Goal: Task Accomplishment & Management: Manage account settings

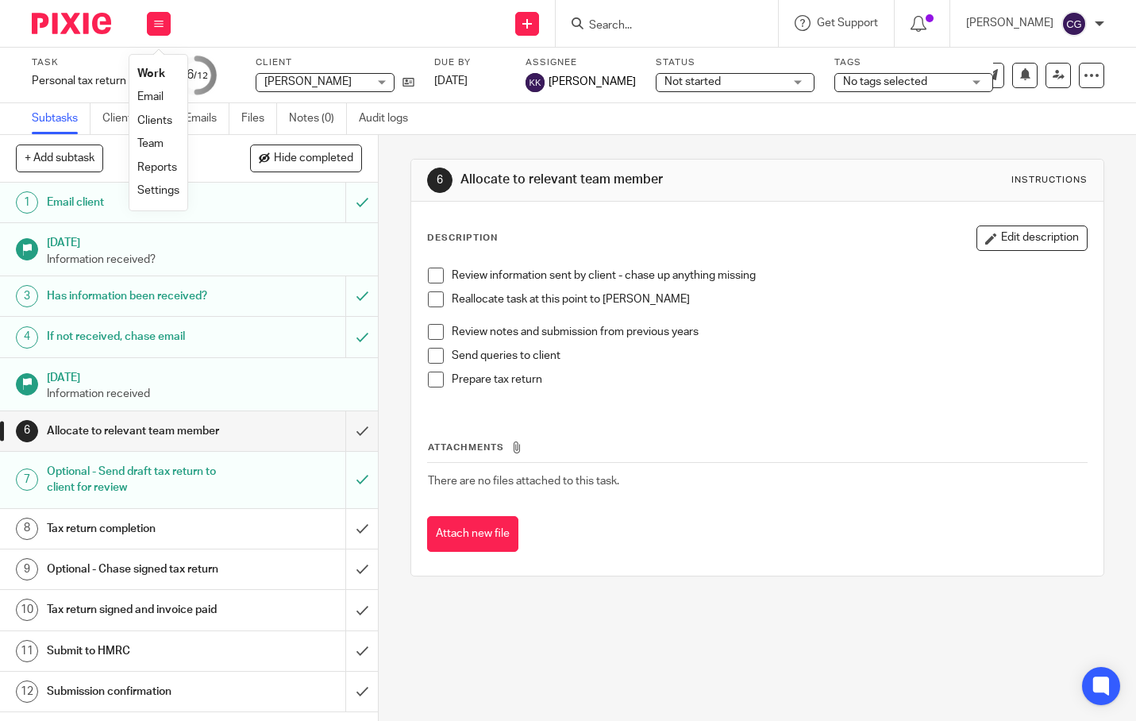
click at [160, 75] on link "Work" at bounding box center [151, 73] width 28 height 11
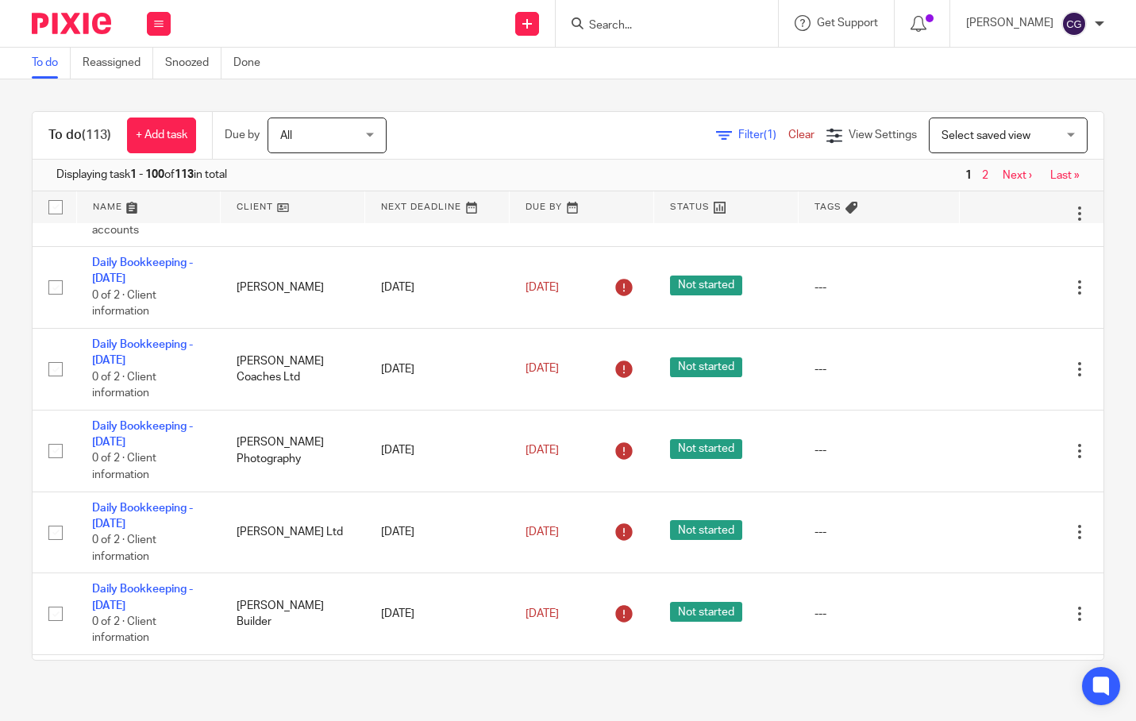
scroll to position [2005, 0]
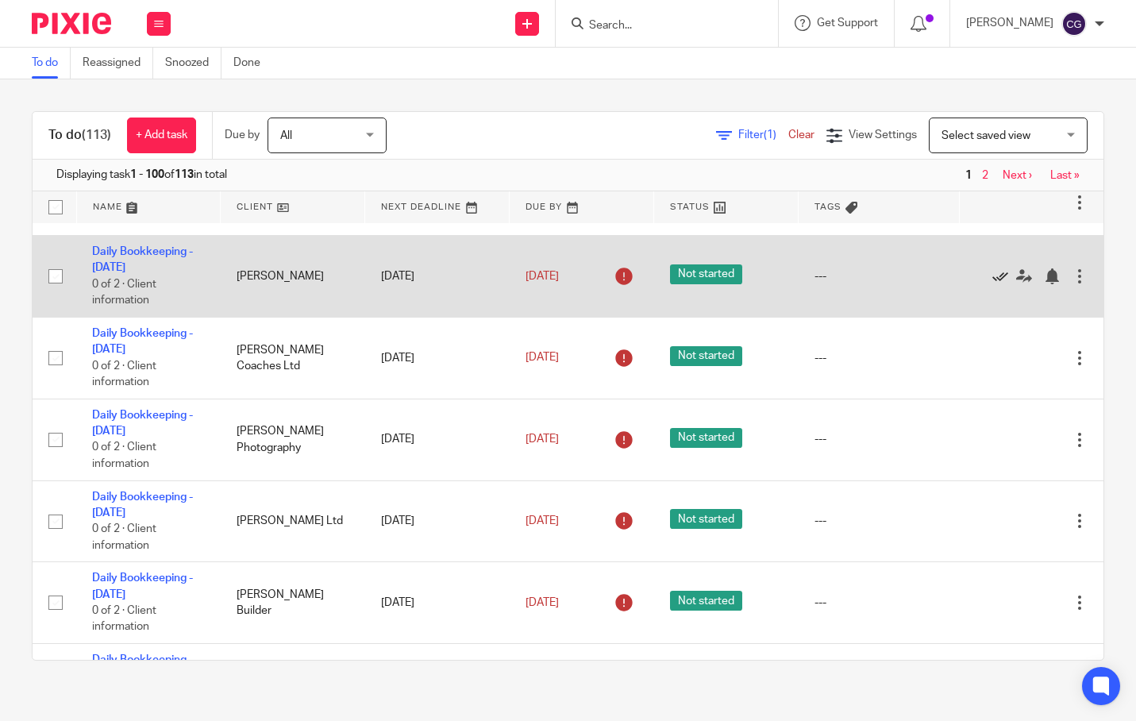
click at [992, 284] on icon at bounding box center [1000, 276] width 16 height 16
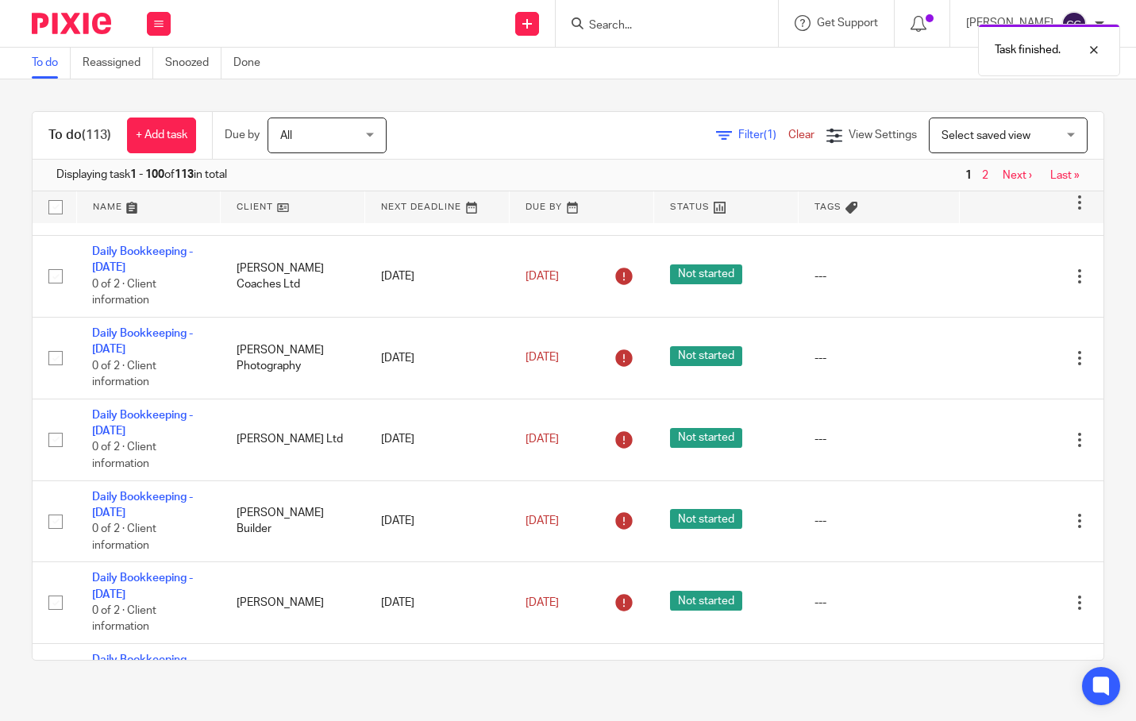
click at [992, 284] on icon at bounding box center [1000, 276] width 16 height 16
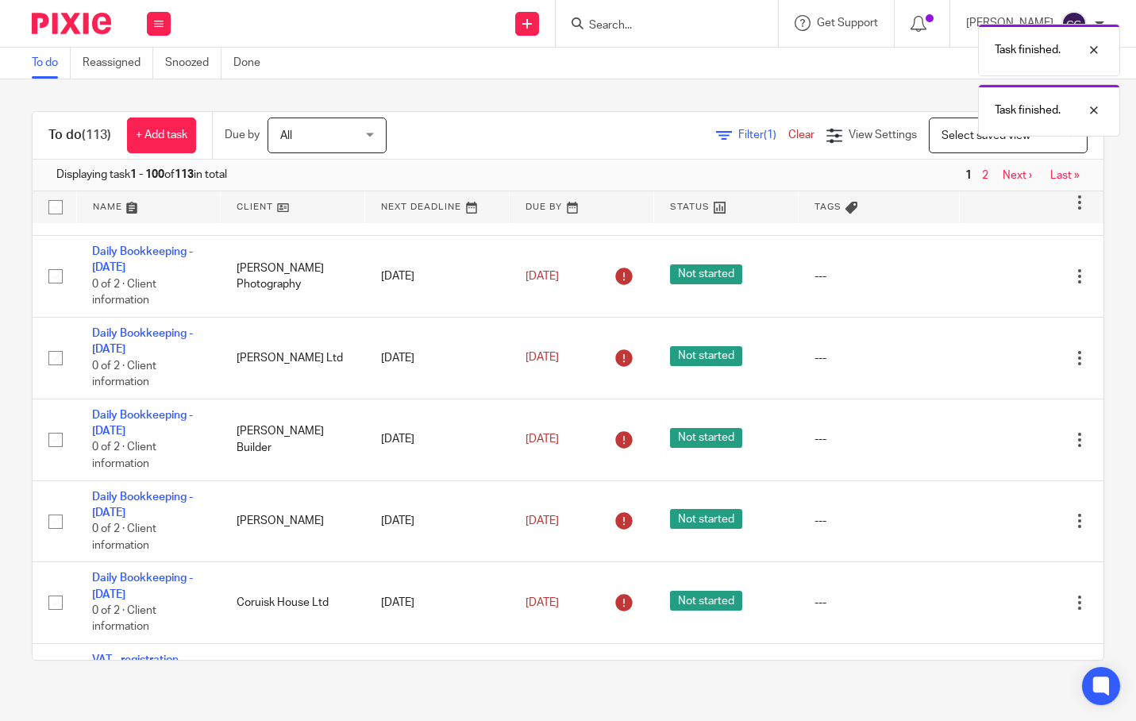
click at [992, 284] on icon at bounding box center [1000, 276] width 16 height 16
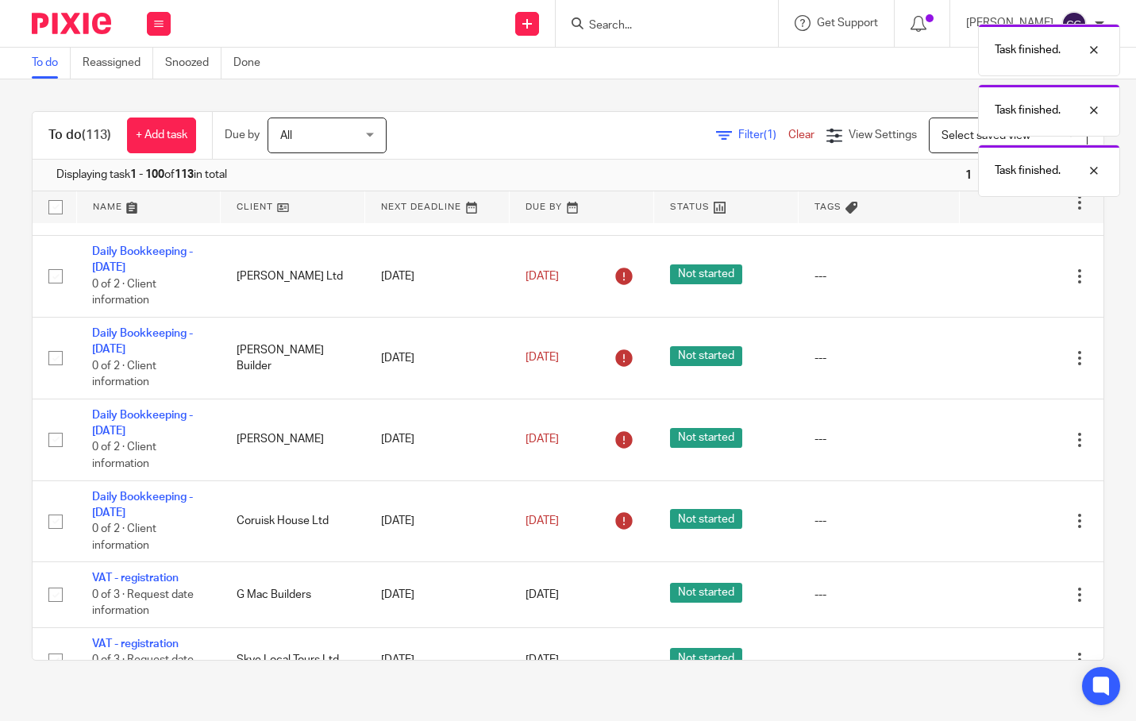
click at [992, 284] on icon at bounding box center [1000, 276] width 16 height 16
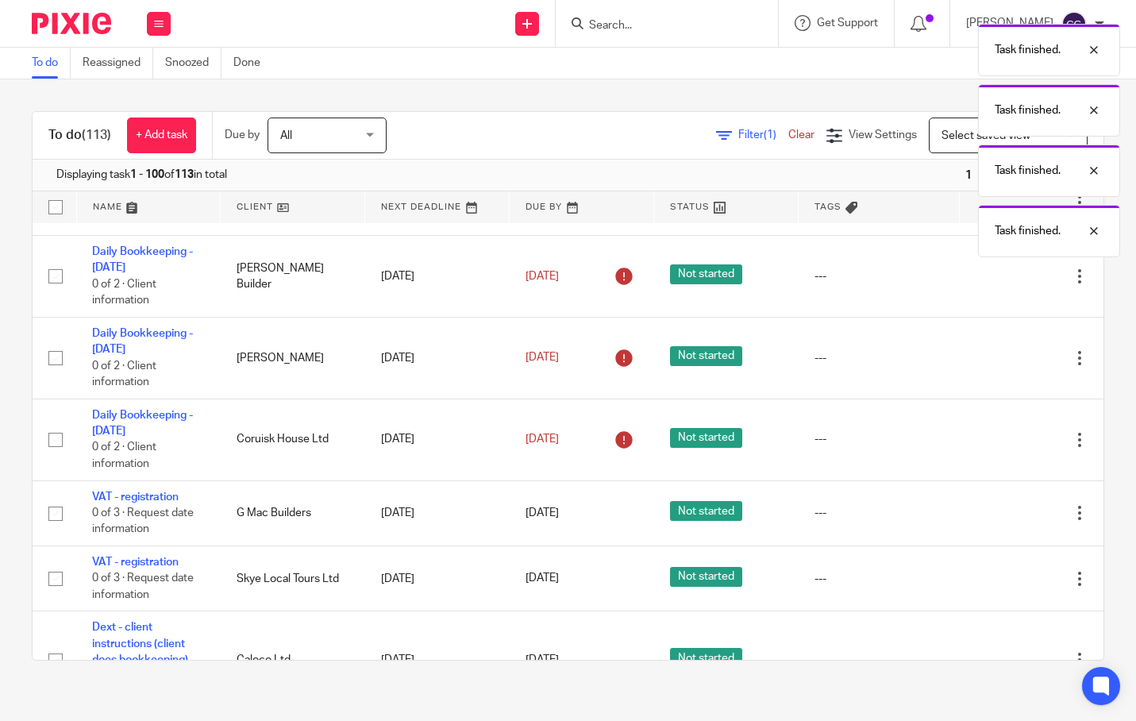
click at [992, 284] on icon at bounding box center [1000, 276] width 16 height 16
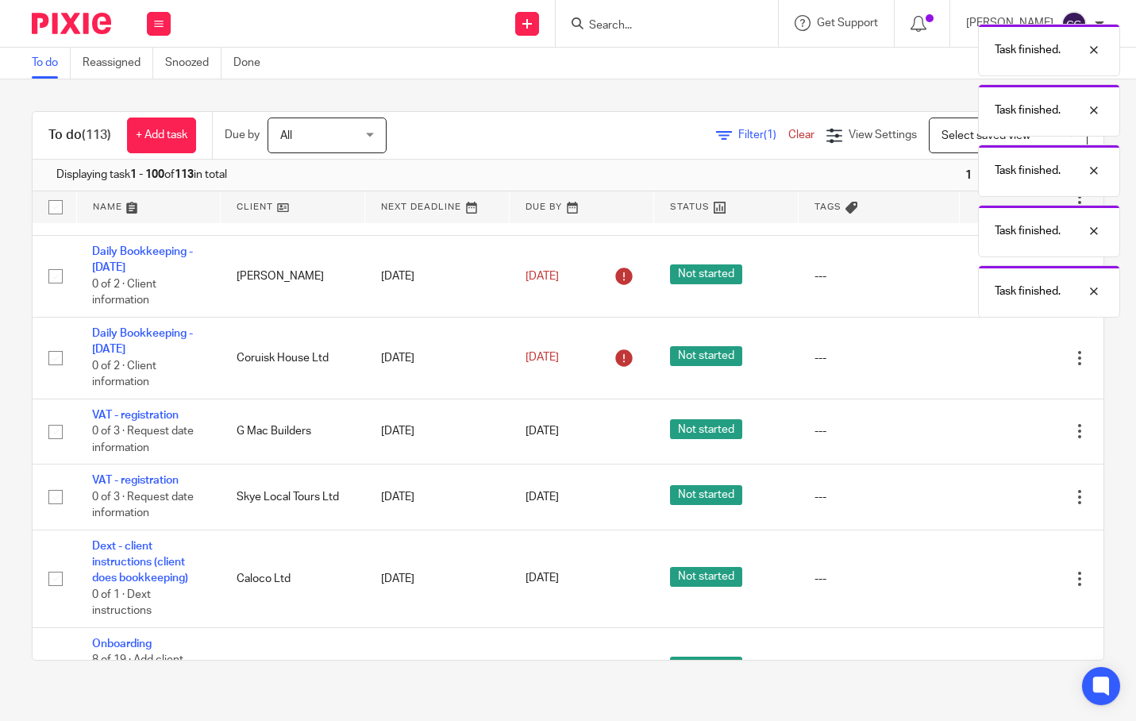
click at [992, 284] on icon at bounding box center [1000, 276] width 16 height 16
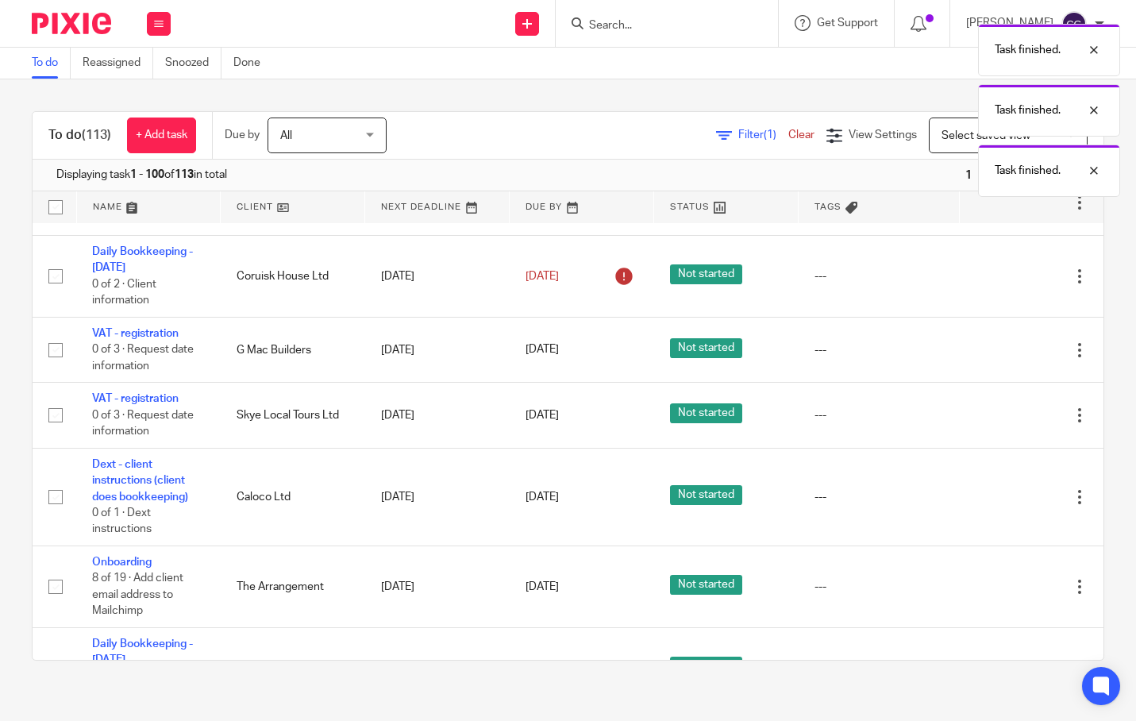
click at [992, 284] on icon at bounding box center [1000, 276] width 16 height 16
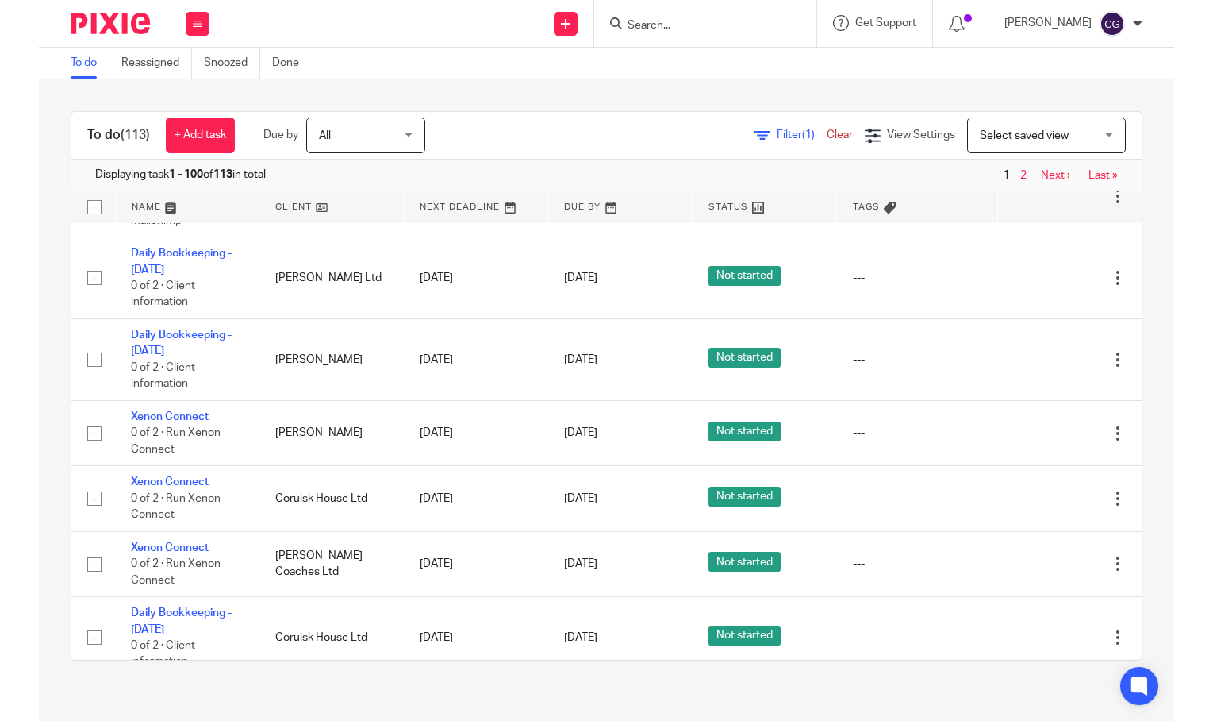
scroll to position [2141, 0]
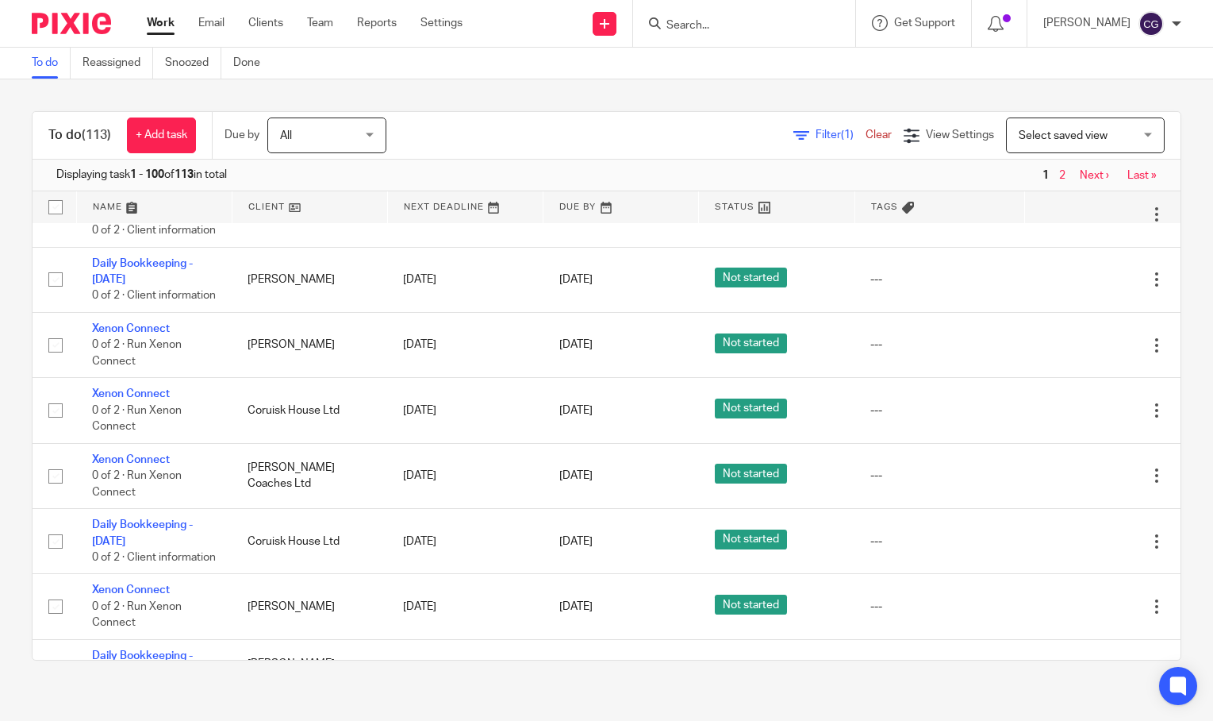
drag, startPoint x: 749, startPoint y: 8, endPoint x: 742, endPoint y: 27, distance: 20.3
click at [747, 11] on div at bounding box center [744, 23] width 222 height 47
click at [744, 29] on input "Search" at bounding box center [736, 26] width 143 height 14
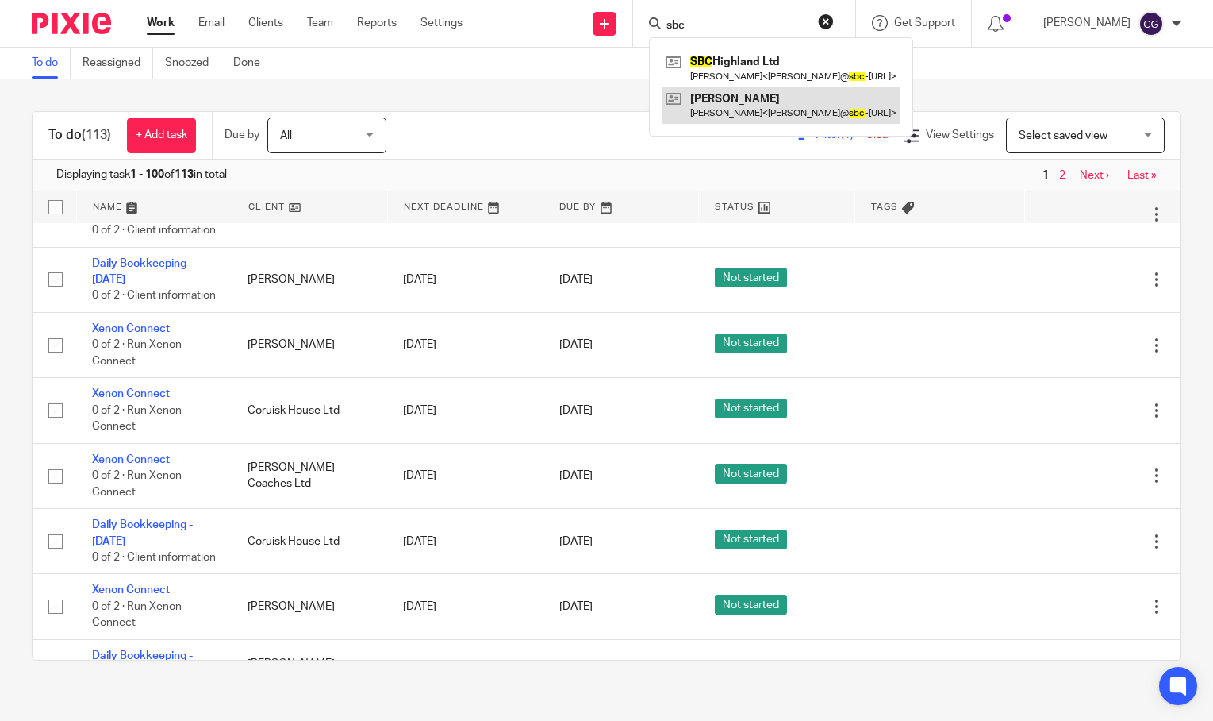
type input "sbc"
click at [855, 100] on link at bounding box center [781, 105] width 239 height 37
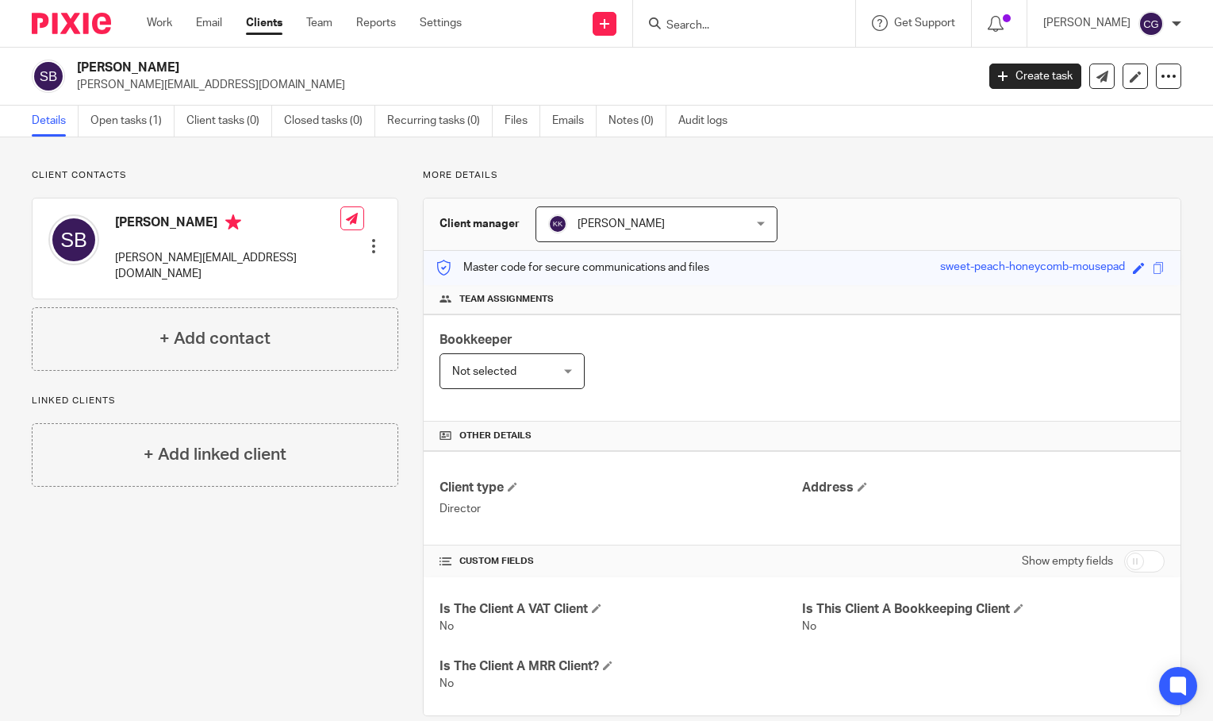
click at [779, 42] on div at bounding box center [744, 23] width 222 height 47
click at [771, 30] on input "Search" at bounding box center [736, 26] width 143 height 14
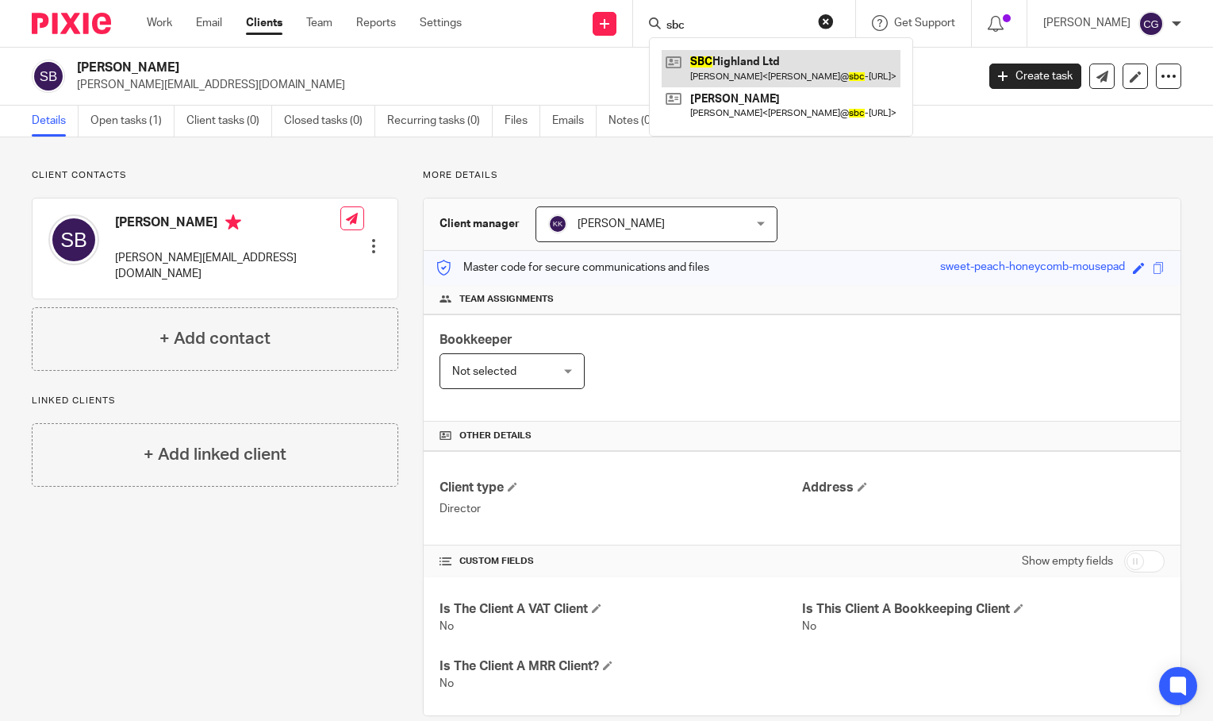
type input "sbc"
click at [839, 67] on link at bounding box center [781, 68] width 239 height 37
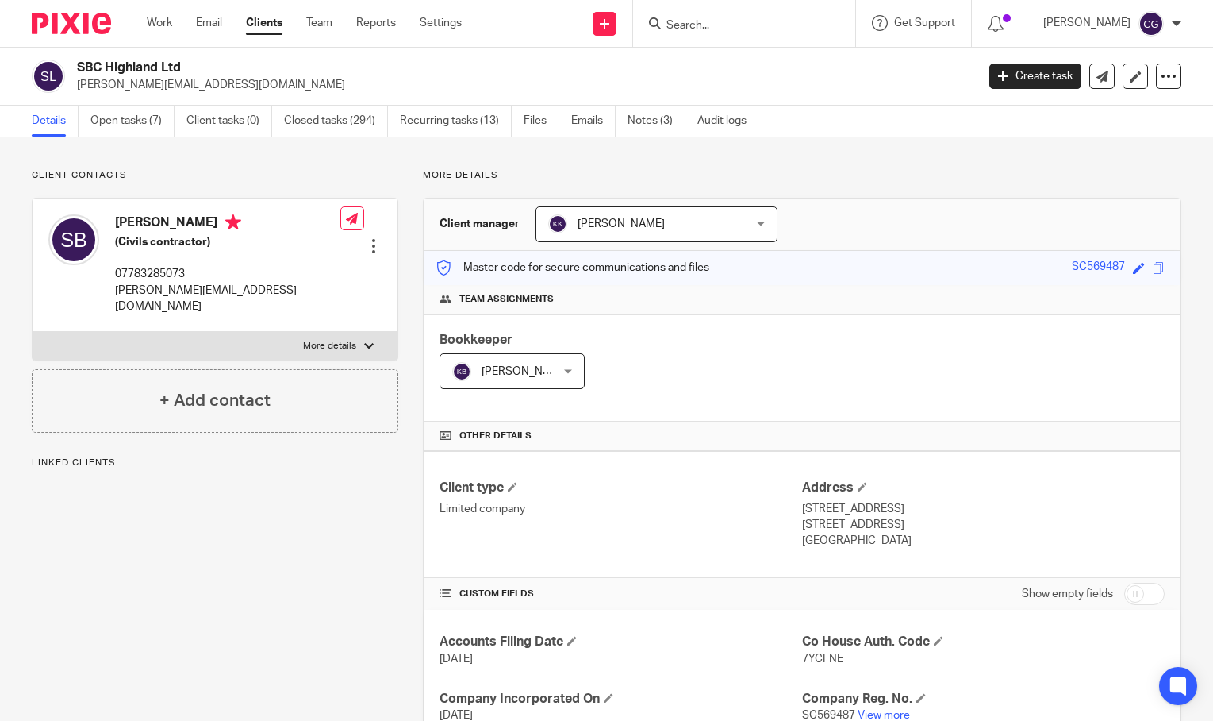
click at [329, 340] on p "More details" at bounding box center [329, 346] width 53 height 13
click at [33, 332] on input "More details" at bounding box center [32, 331] width 1 height 1
checkbox input "true"
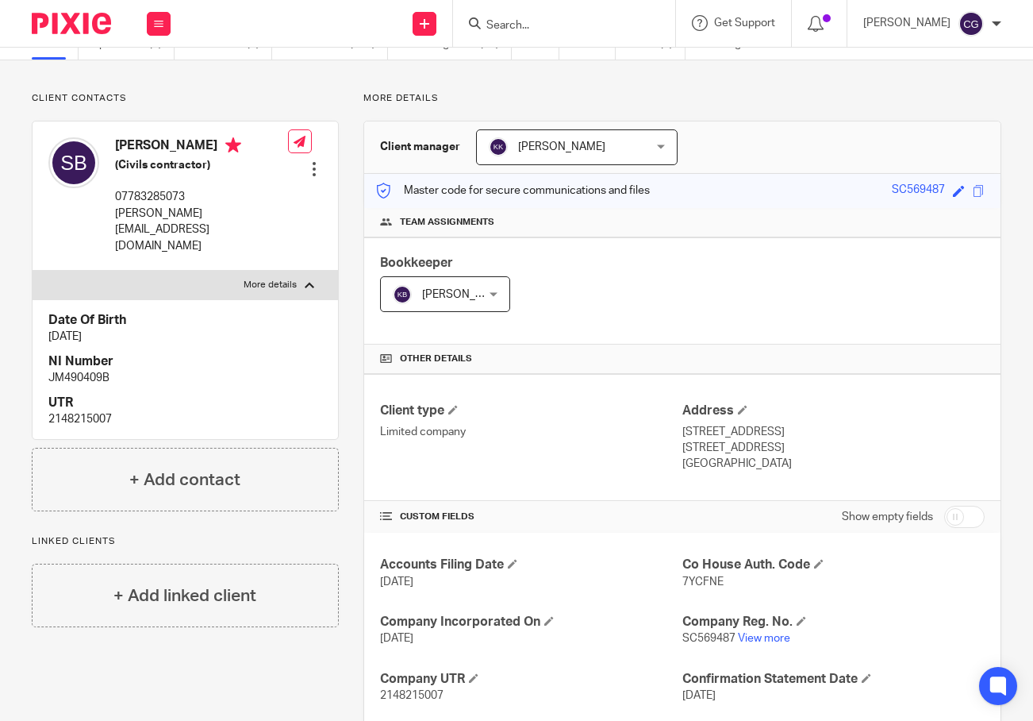
scroll to position [78, 0]
click at [313, 160] on div at bounding box center [314, 168] width 16 height 16
click at [217, 179] on link "Edit contact" at bounding box center [239, 179] width 152 height 23
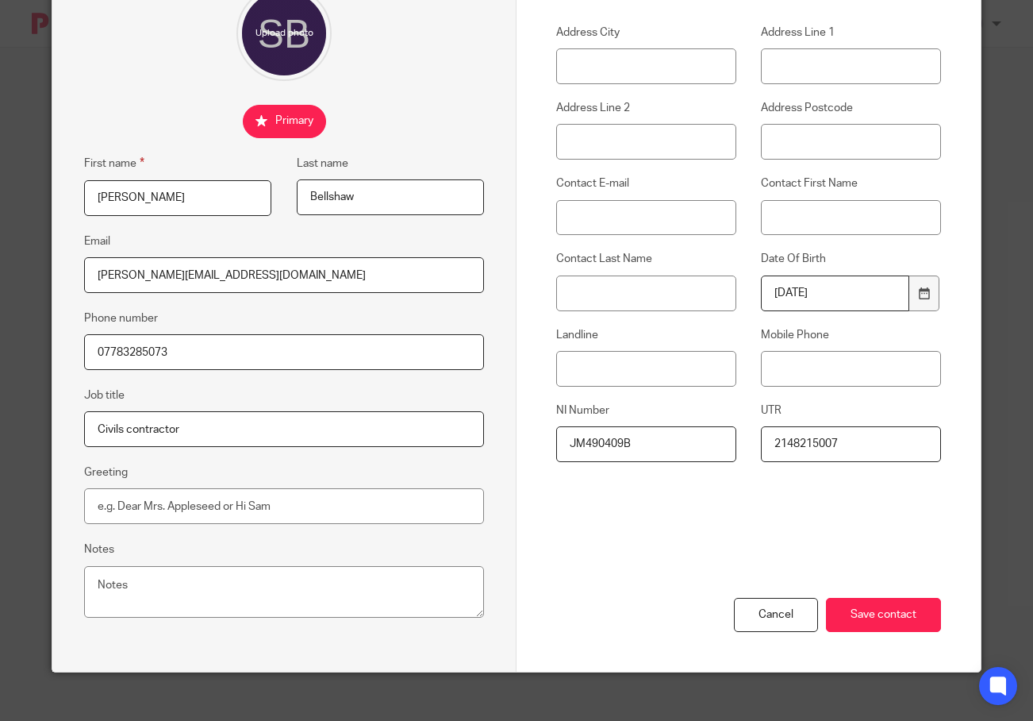
scroll to position [177, 0]
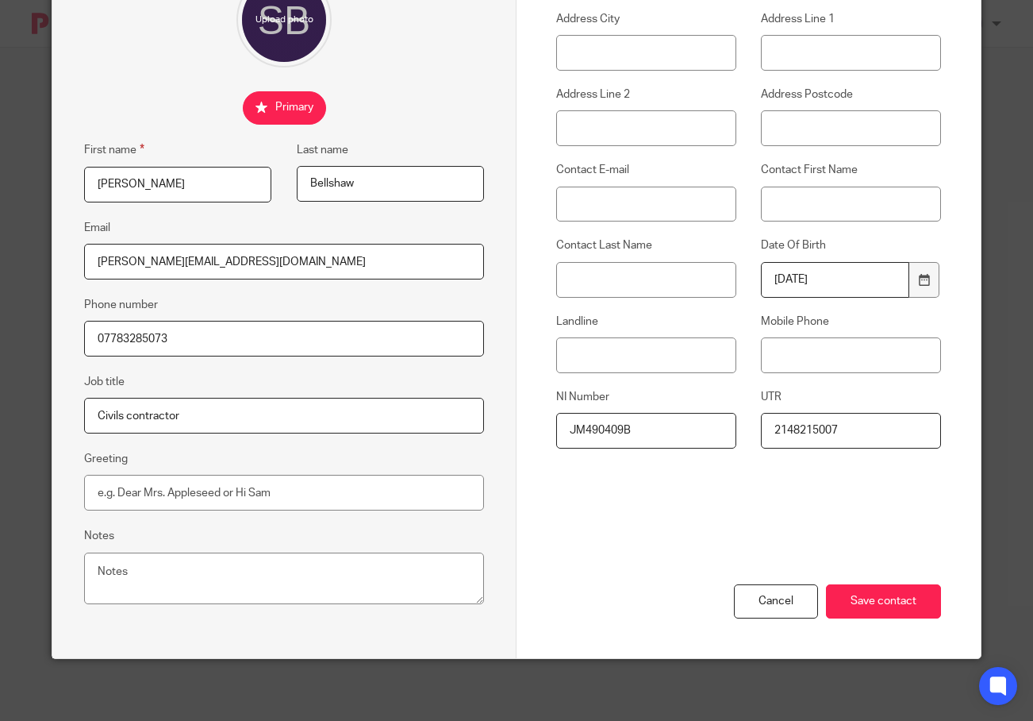
drag, startPoint x: 772, startPoint y: 427, endPoint x: 713, endPoint y: 429, distance: 58.8
click at [715, 429] on div "Address City Address Line 1 Address Line 2 Address Postcode Contact E-mail Cont…" at bounding box center [737, 237] width 410 height 453
paste input "8577333610"
type input "8577333610"
click at [908, 599] on input "Save contact" at bounding box center [883, 601] width 115 height 34
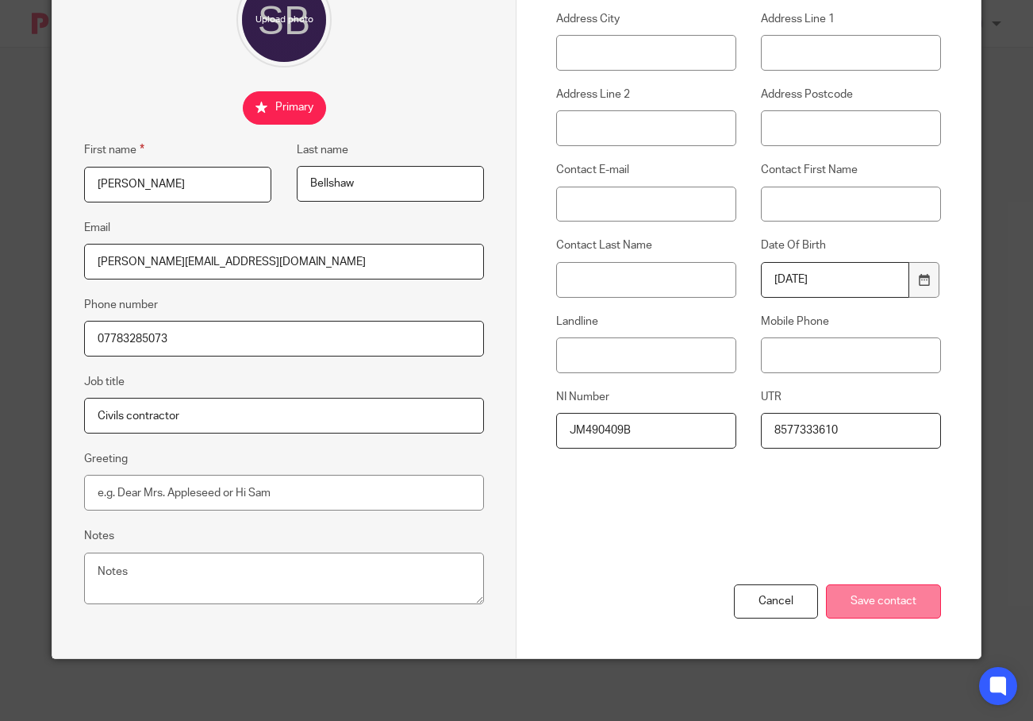
click at [900, 596] on input "Save contact" at bounding box center [883, 601] width 115 height 34
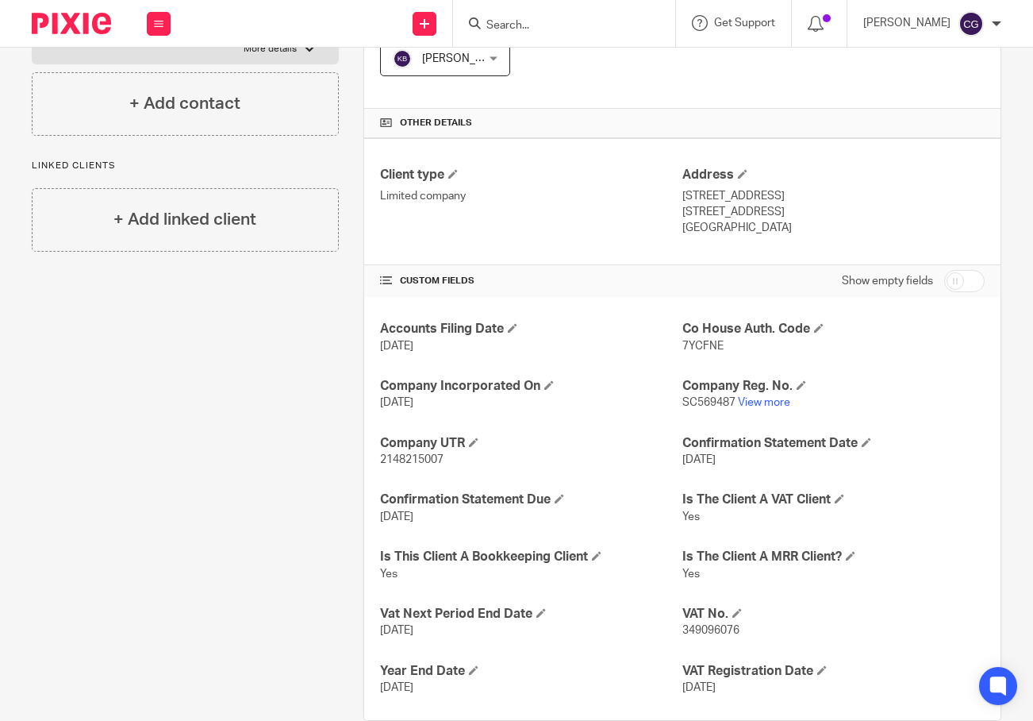
scroll to position [344, 0]
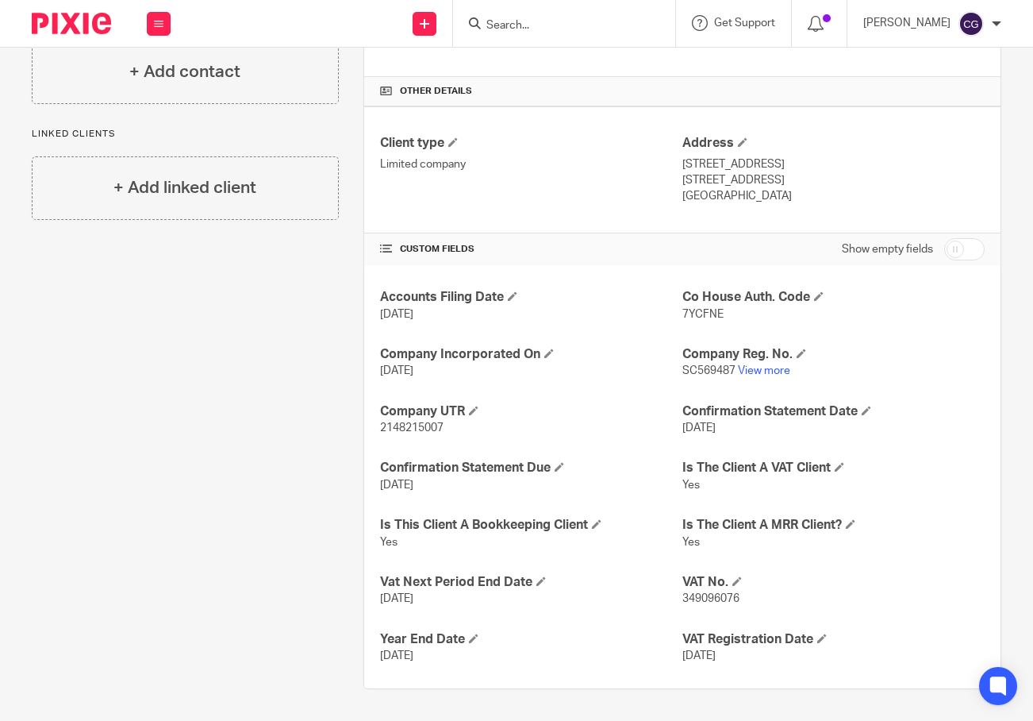
click at [455, 425] on p "2148215007" at bounding box center [531, 428] width 302 height 16
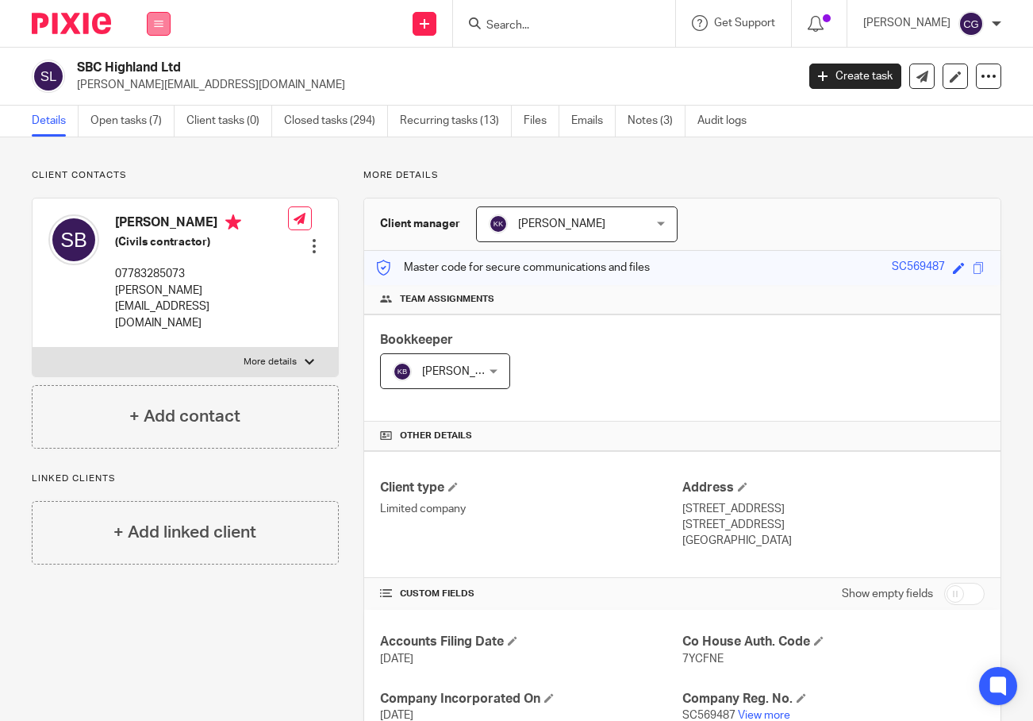
click at [161, 29] on button at bounding box center [159, 24] width 24 height 24
click at [160, 77] on link "Work" at bounding box center [149, 73] width 25 height 11
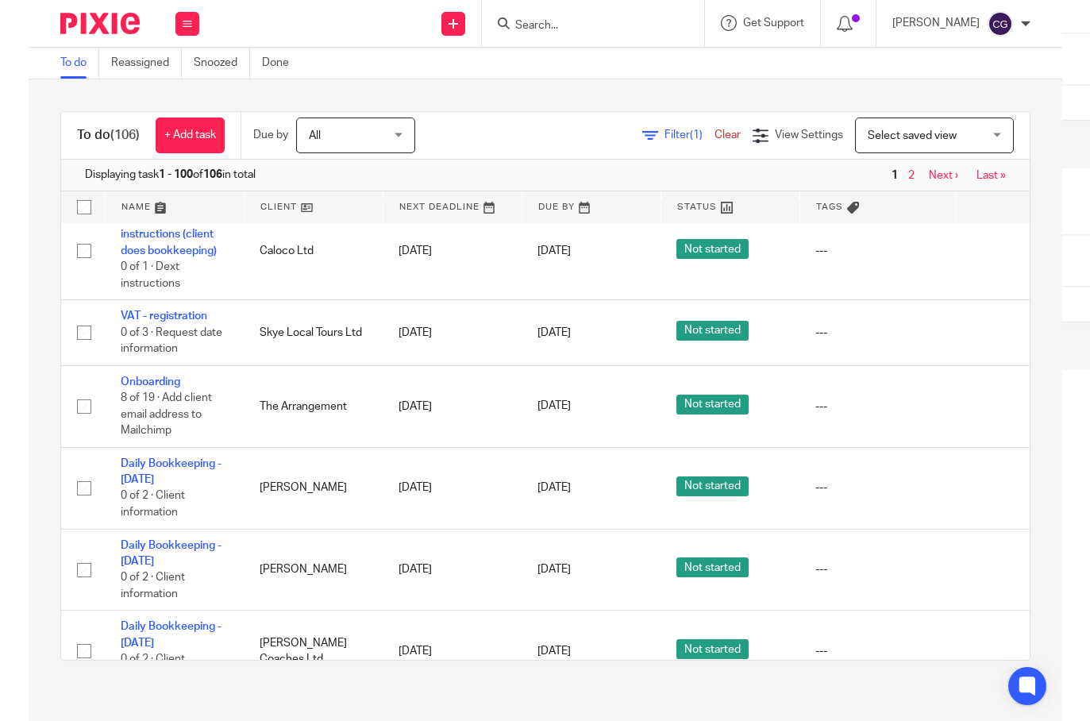
scroll to position [2227, 0]
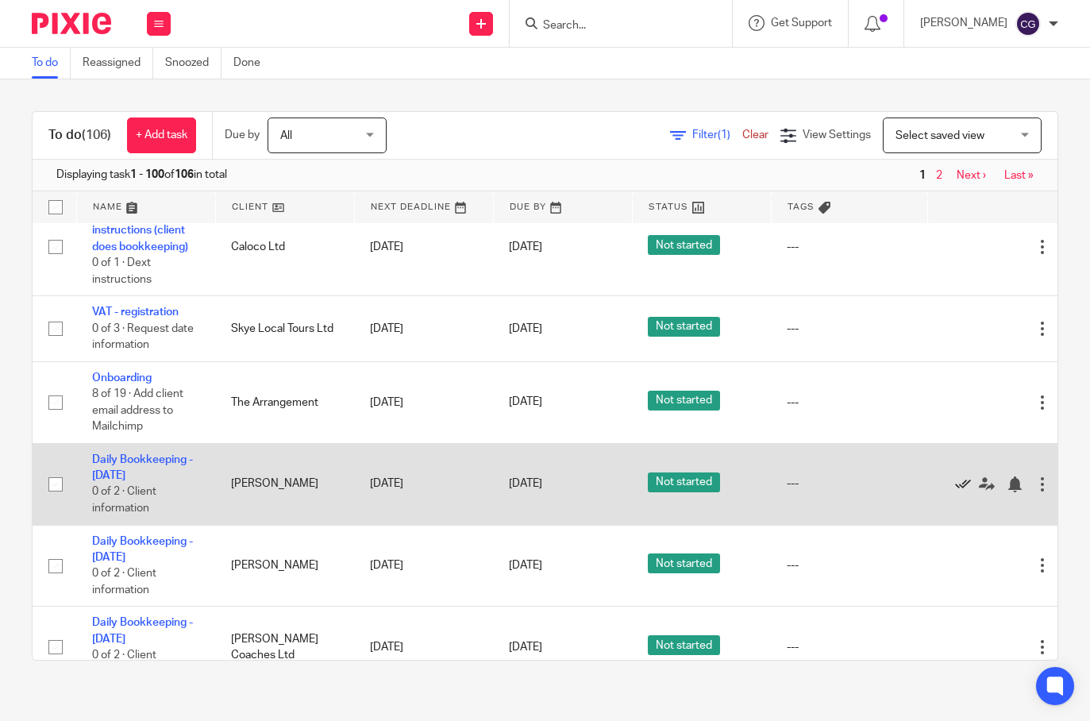
click at [956, 476] on icon at bounding box center [963, 484] width 16 height 16
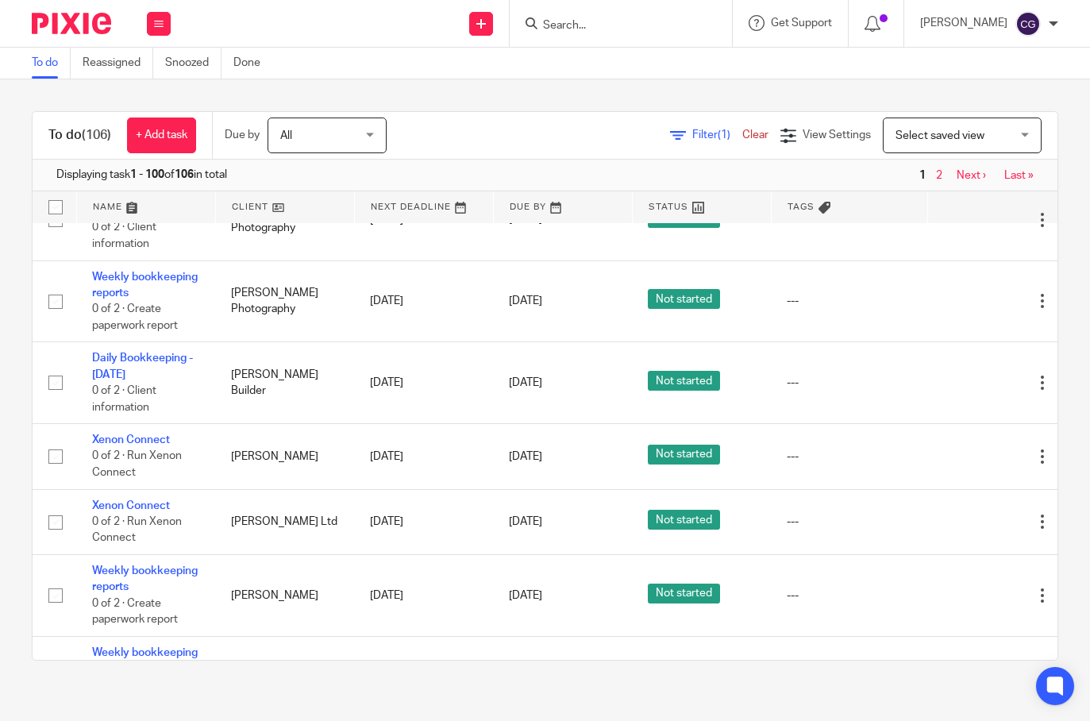
scroll to position [3309, 0]
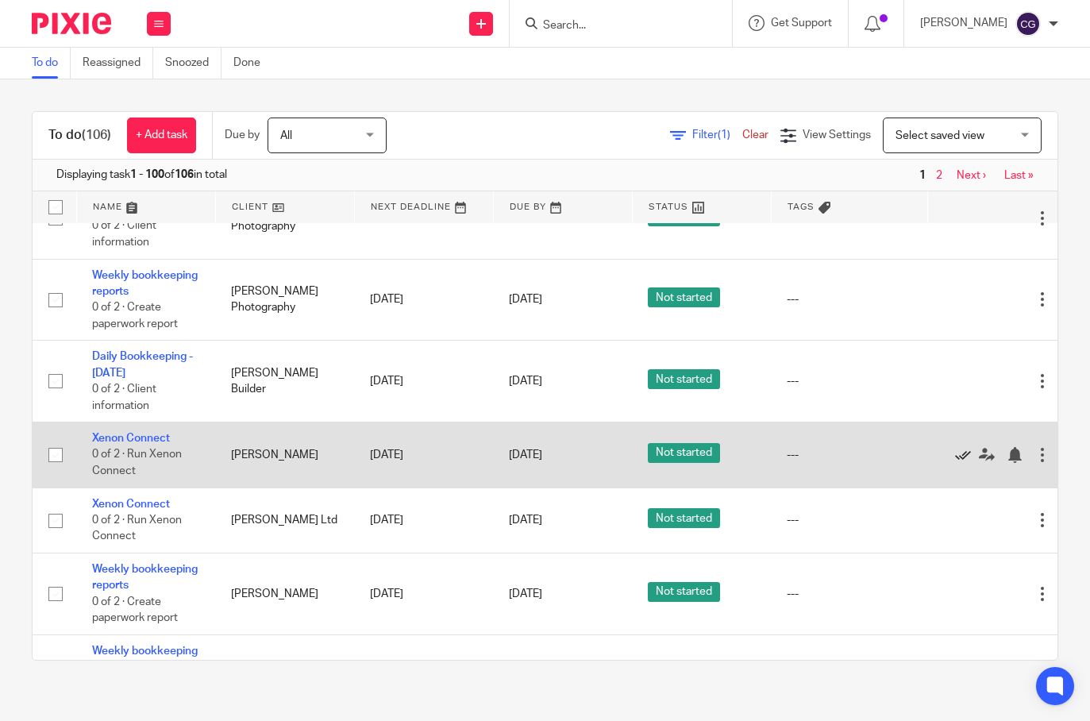
click at [960, 447] on icon at bounding box center [963, 455] width 16 height 16
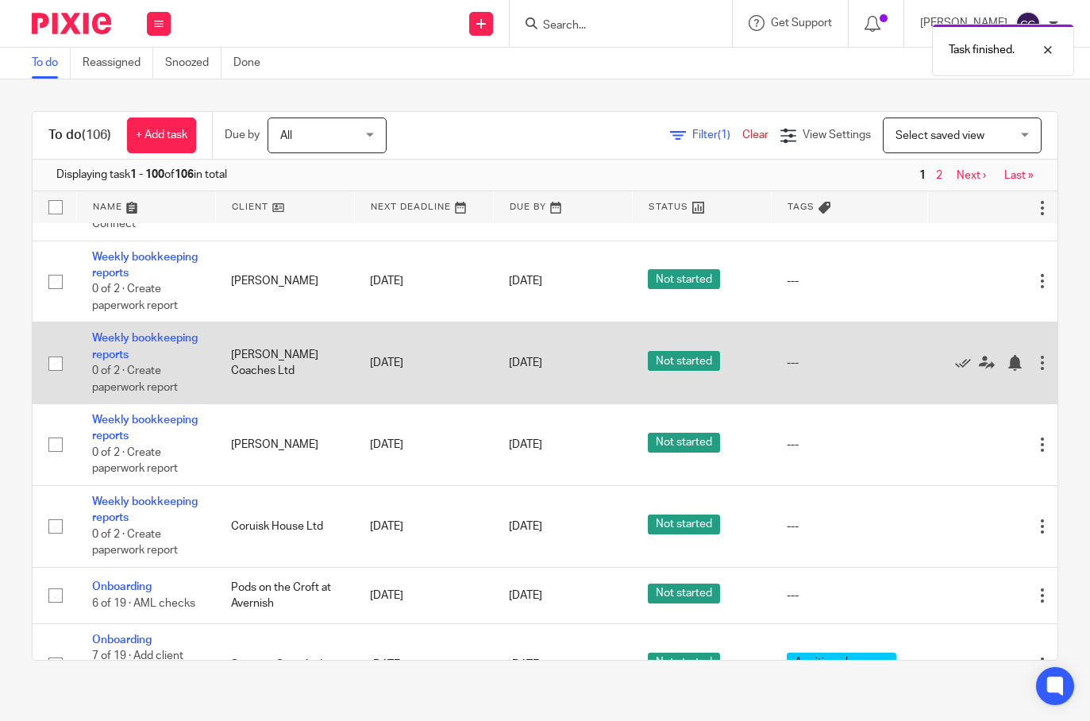
scroll to position [3558, 0]
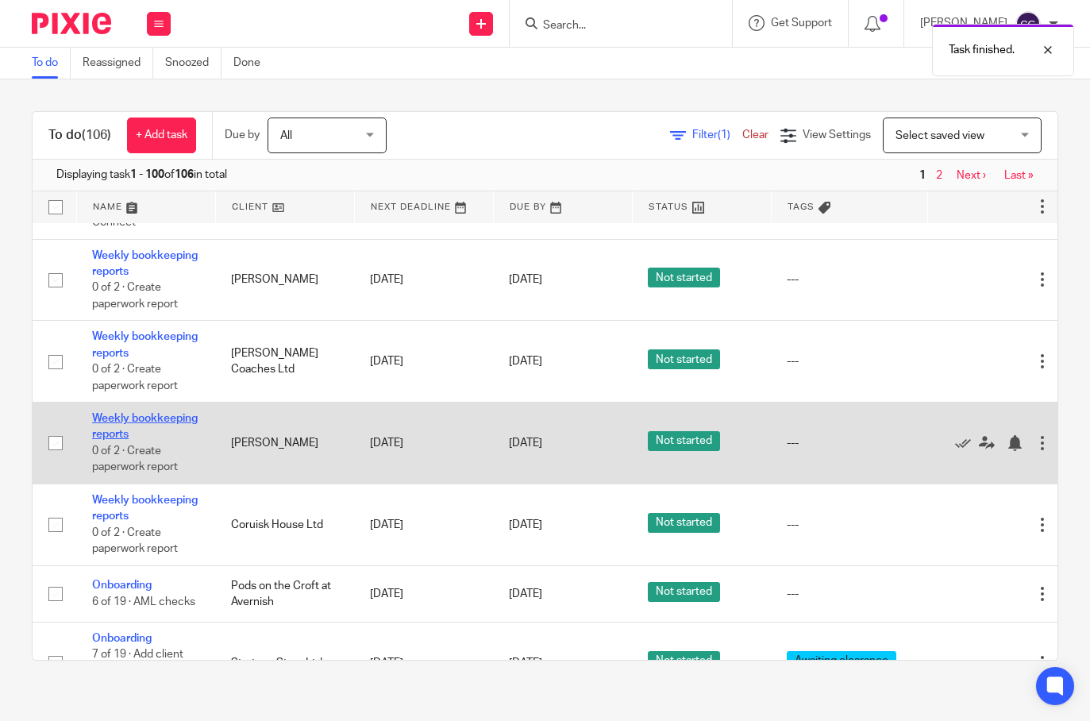
click at [120, 413] on link "Weekly bookkeeping reports" at bounding box center [145, 426] width 106 height 27
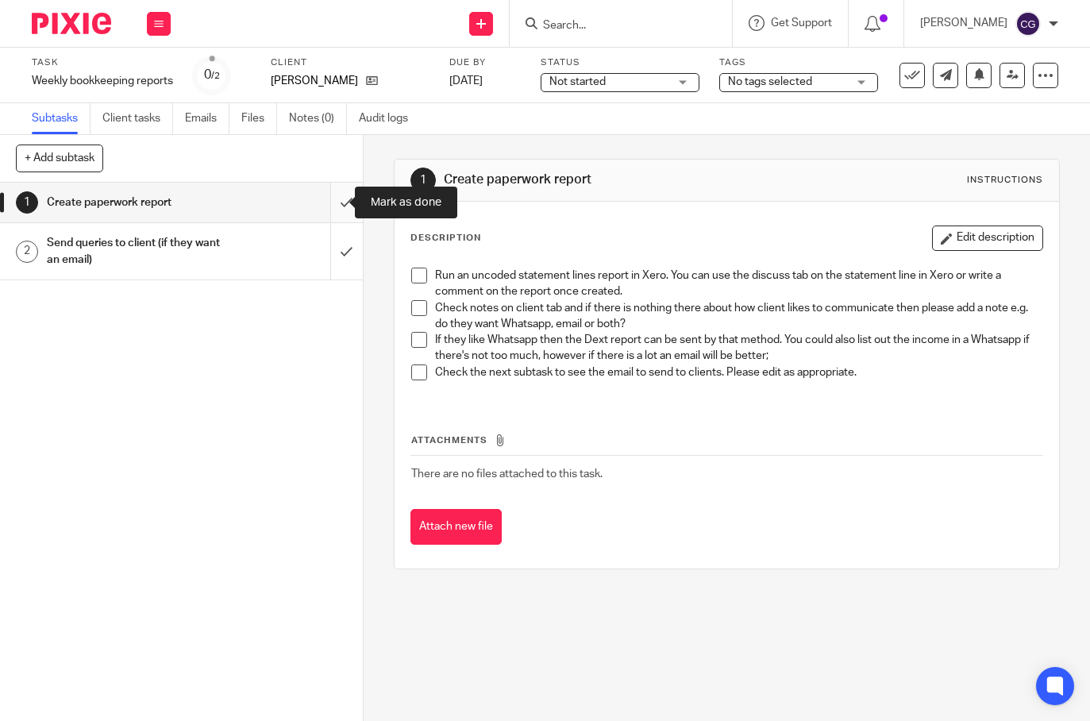
click at [329, 210] on input "submit" at bounding box center [181, 203] width 363 height 40
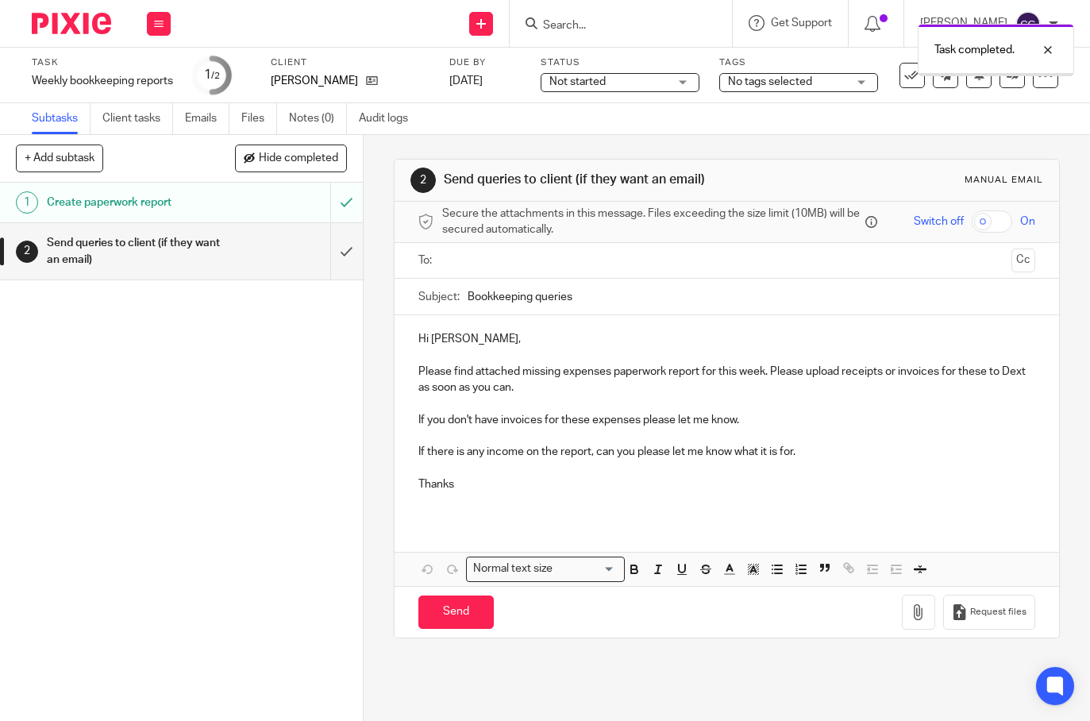
click at [460, 260] on input "text" at bounding box center [726, 261] width 557 height 18
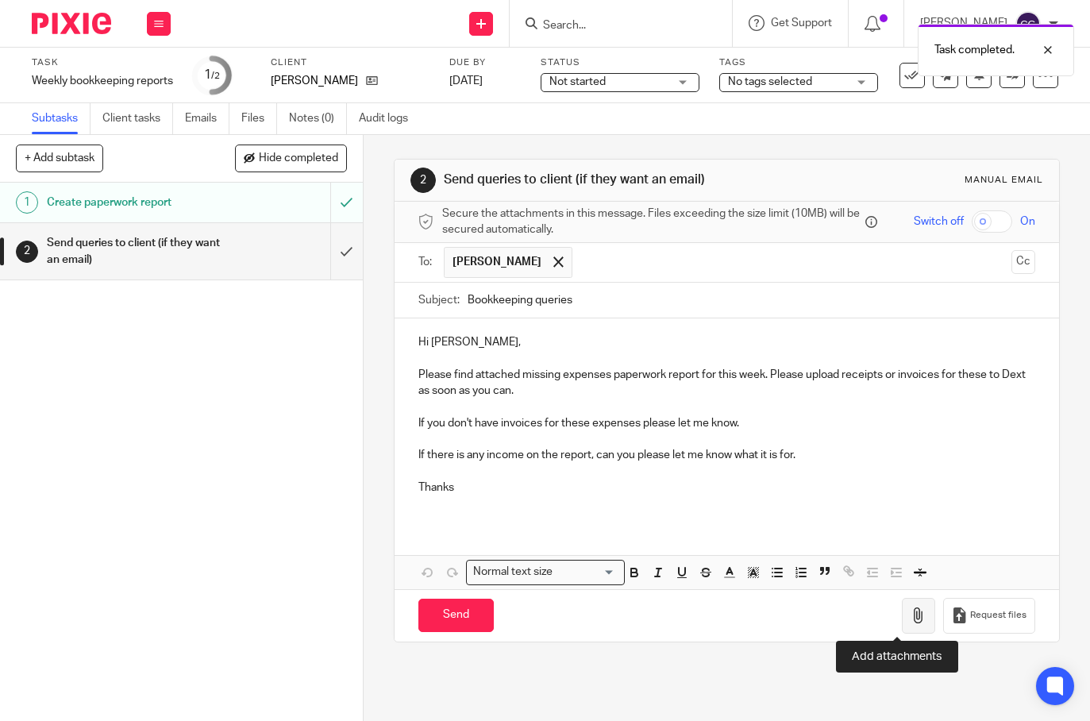
click at [902, 623] on button "button" at bounding box center [918, 616] width 33 height 36
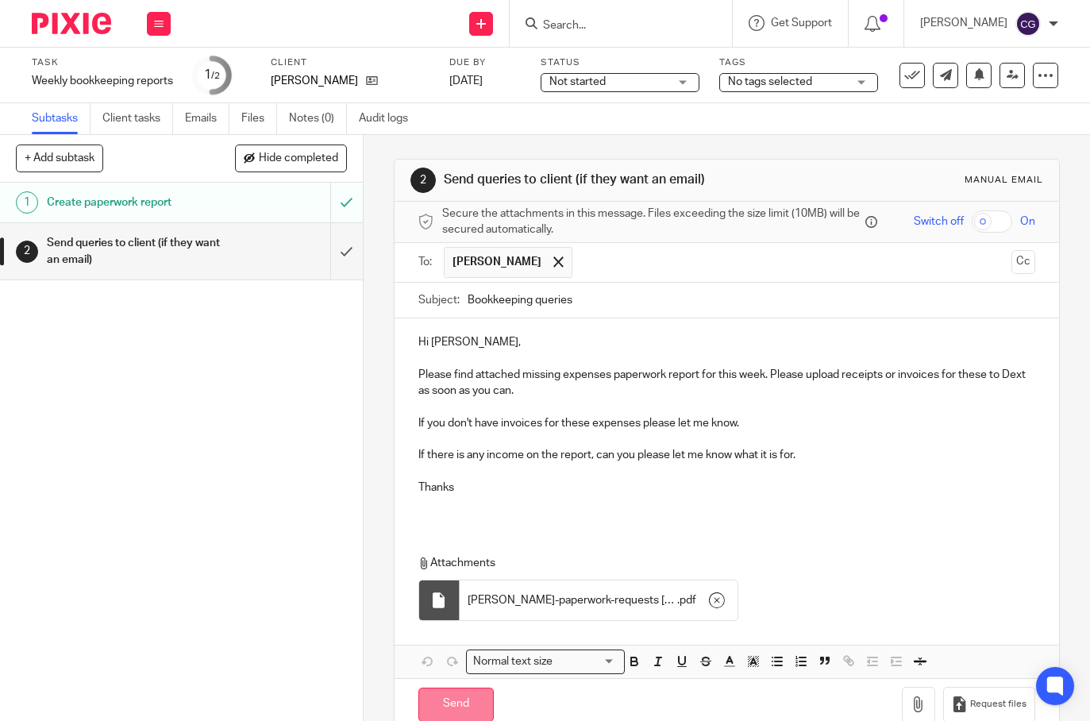
click at [472, 700] on input "Send" at bounding box center [455, 704] width 75 height 34
type input "Sent"
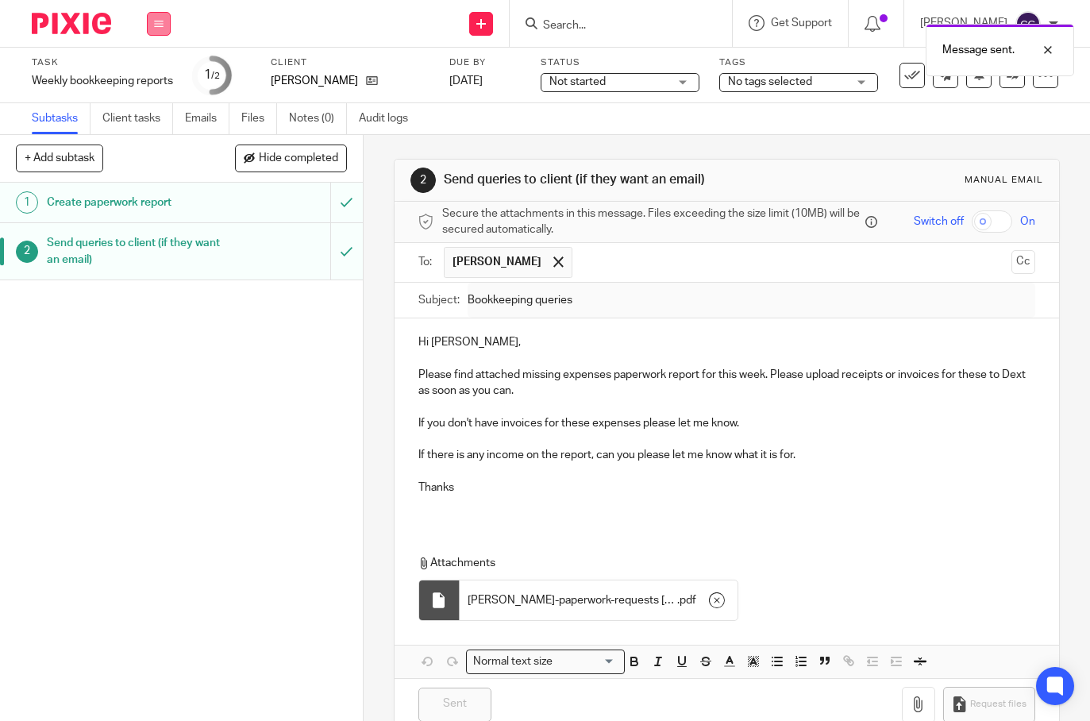
click at [158, 21] on icon at bounding box center [159, 24] width 10 height 10
click at [165, 74] on li "Work" at bounding box center [158, 74] width 42 height 23
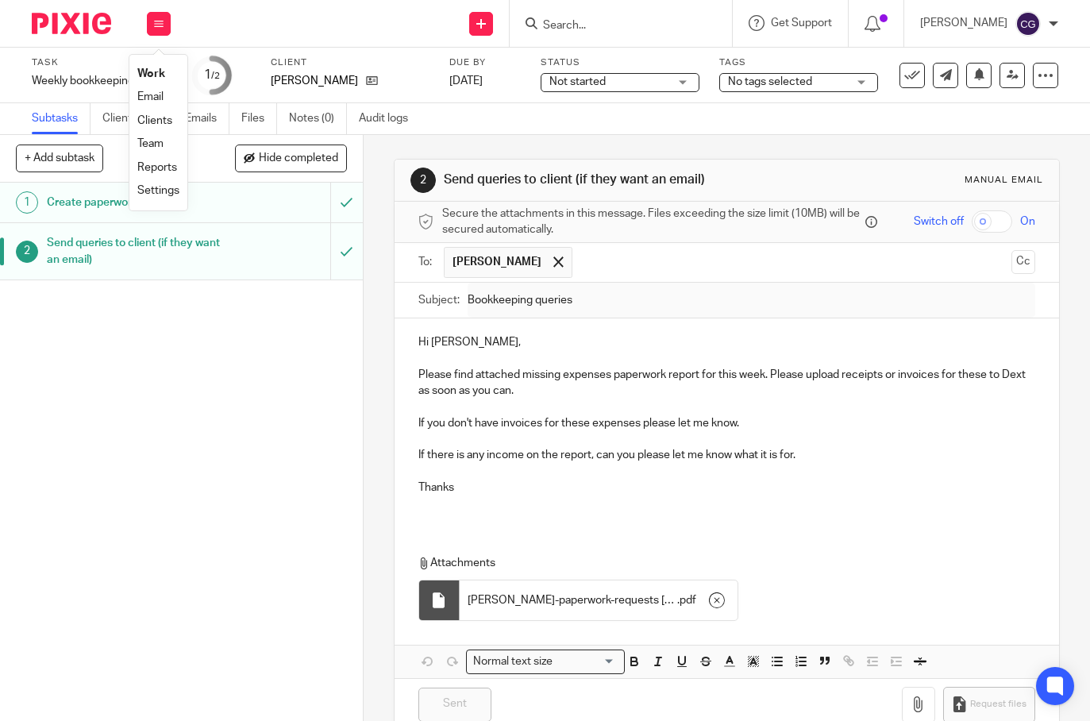
click at [621, 19] on input "Search" at bounding box center [612, 26] width 143 height 14
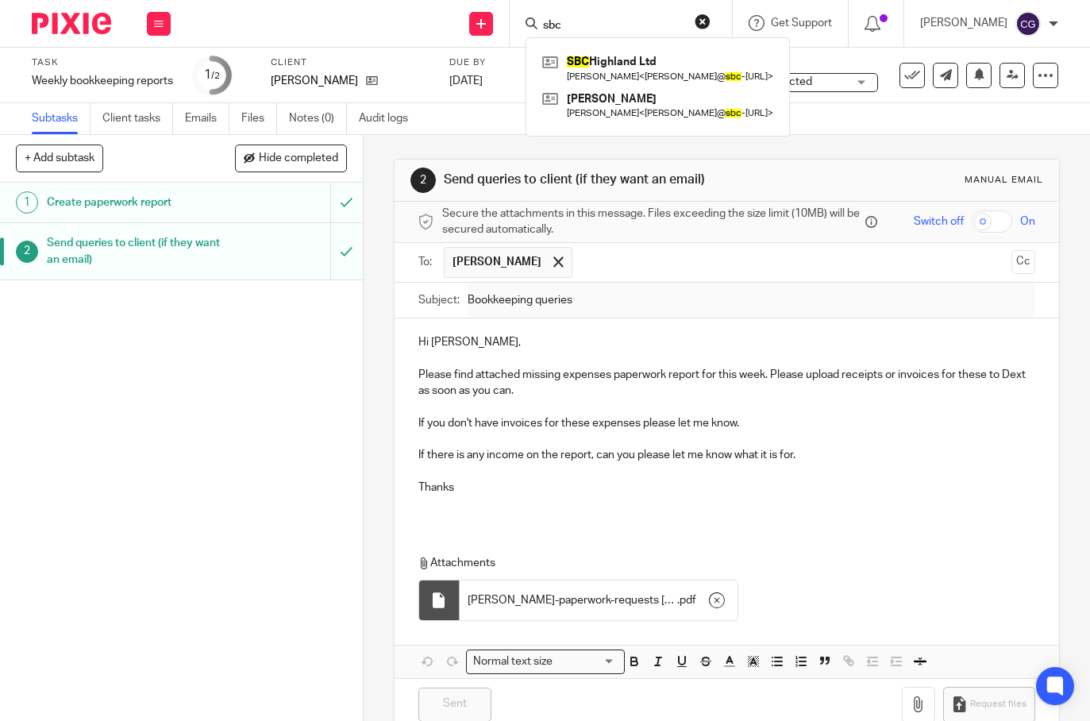
type input "sbc"
click button "submit" at bounding box center [0, 0] width 0 height 0
click at [652, 60] on link at bounding box center [657, 68] width 239 height 37
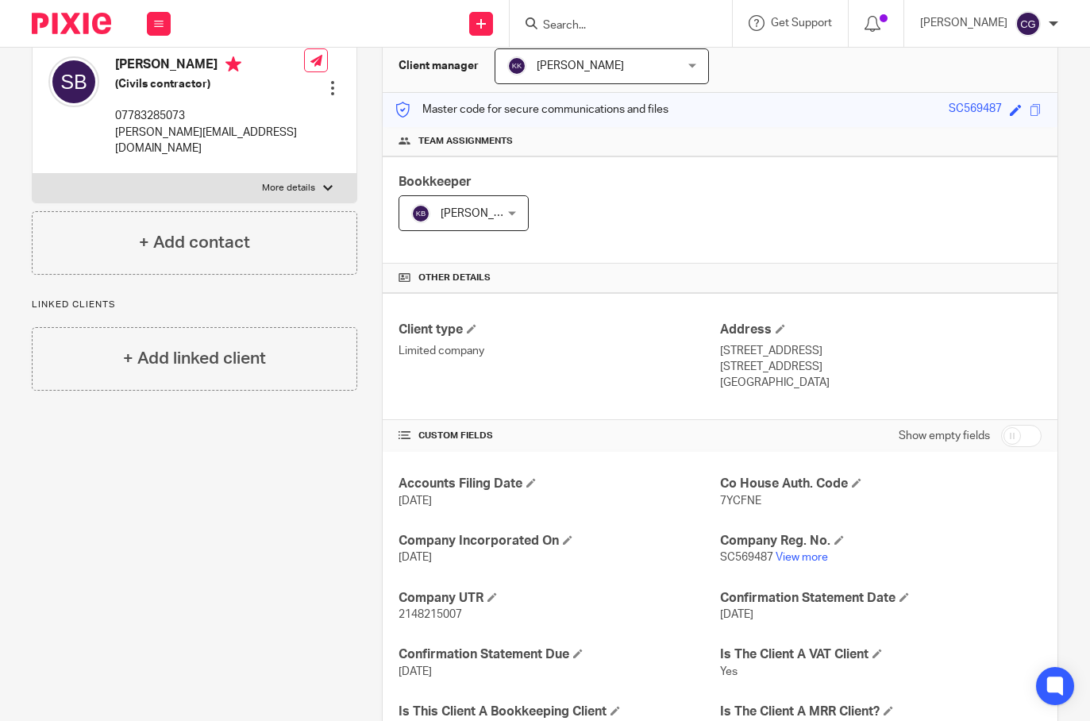
scroll to position [174, 0]
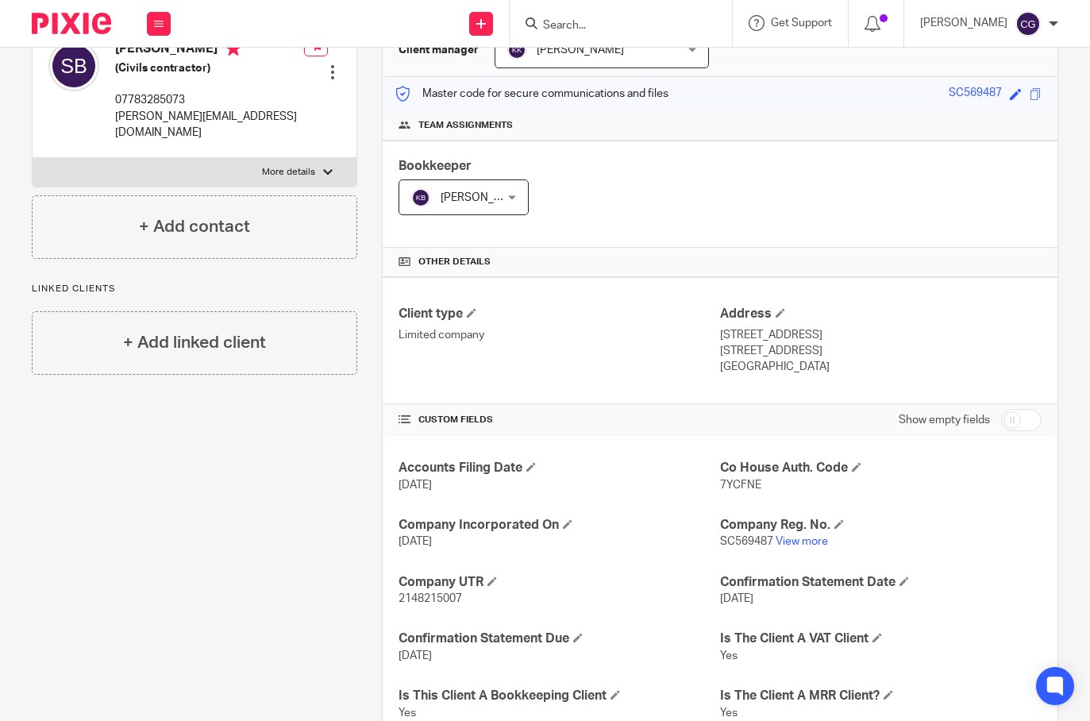
click at [283, 158] on label "More details" at bounding box center [195, 172] width 324 height 29
click at [33, 157] on input "More details" at bounding box center [32, 157] width 1 height 1
checkbox input "true"
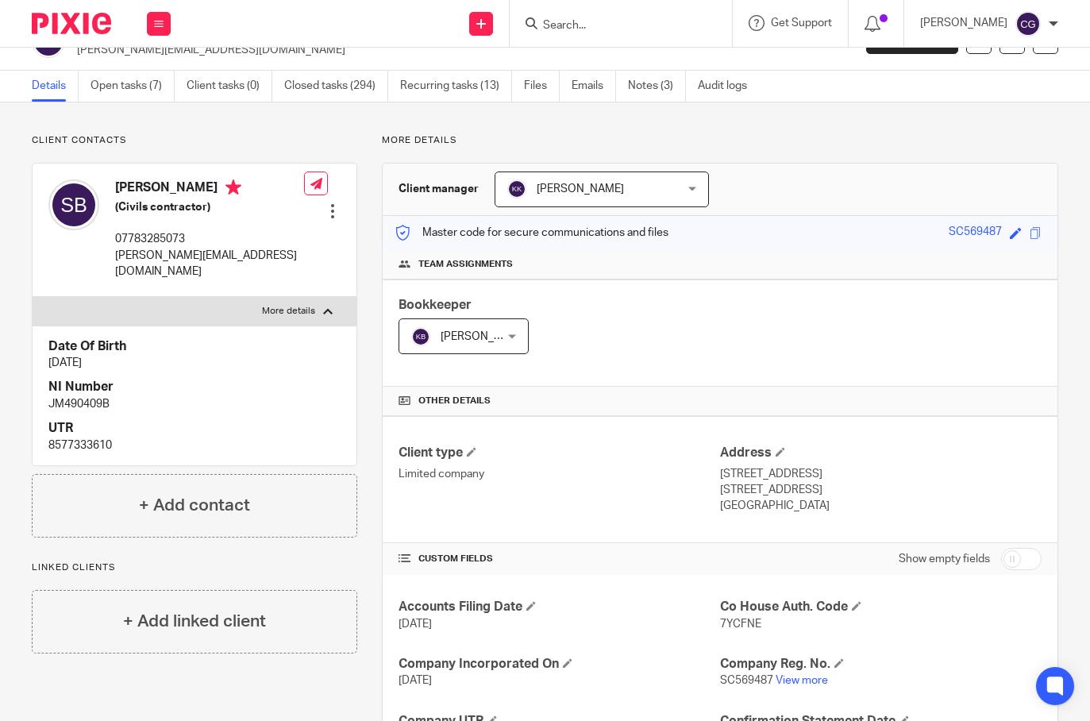
scroll to position [34, 0]
click at [338, 199] on div "[PERSON_NAME] (Civils contractor) 07783285073 [PERSON_NAME][EMAIL_ADDRESS][DOMA…" at bounding box center [195, 230] width 324 height 133
click at [333, 204] on div at bounding box center [333, 212] width 16 height 16
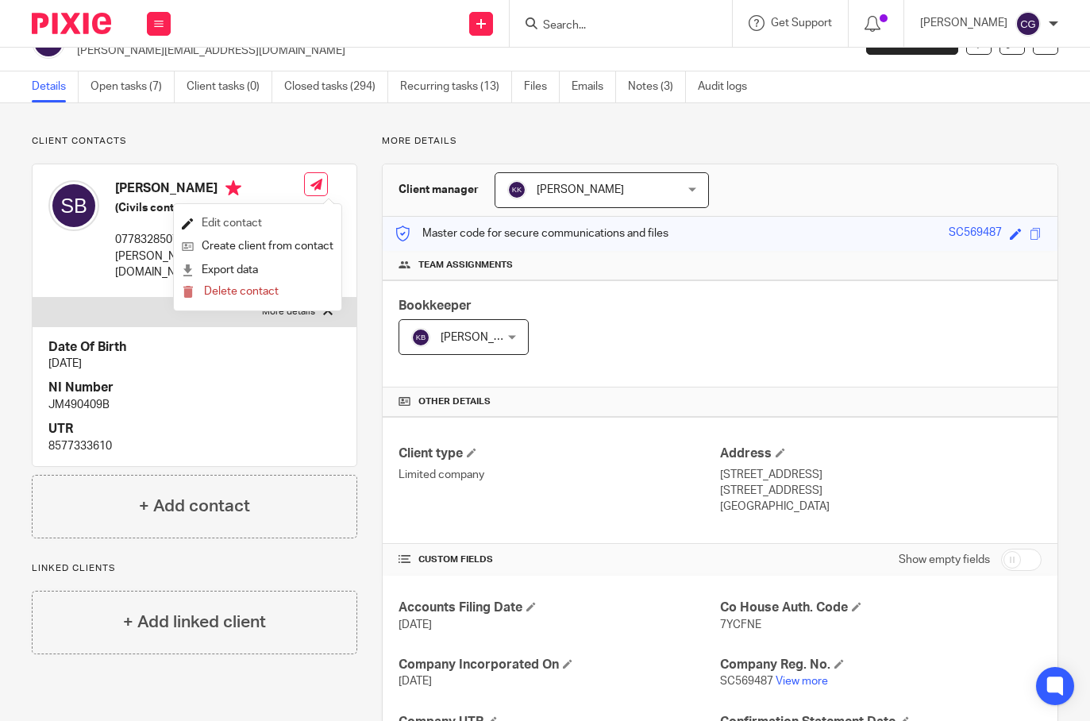
click at [279, 221] on link "Edit contact" at bounding box center [258, 223] width 152 height 23
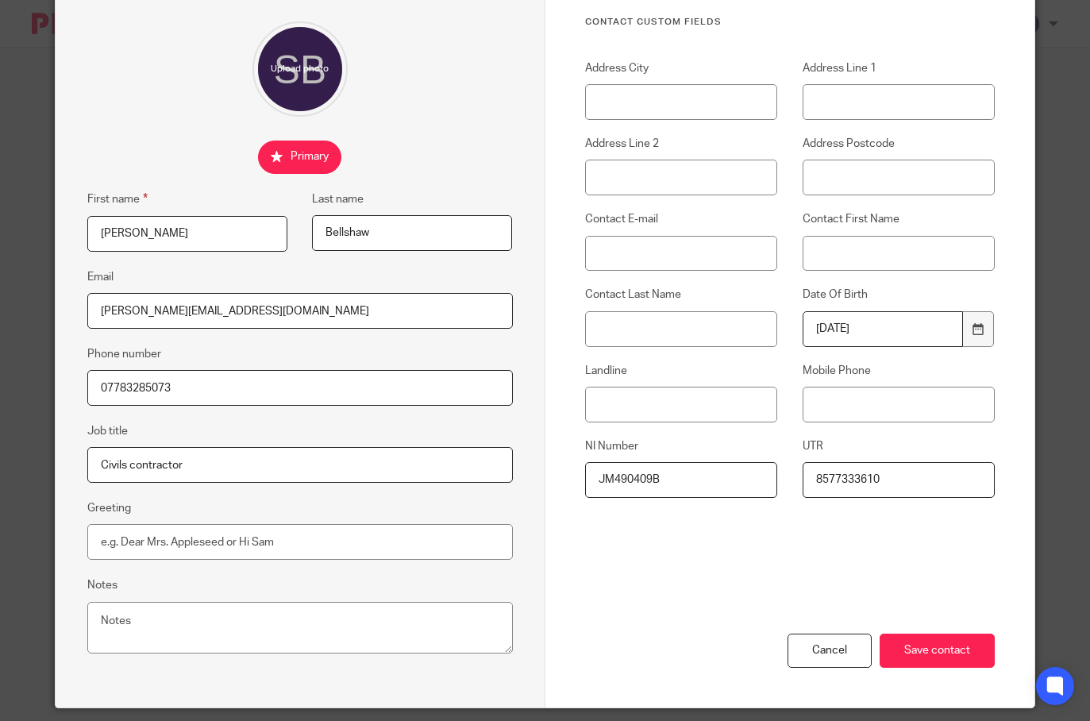
scroll to position [177, 0]
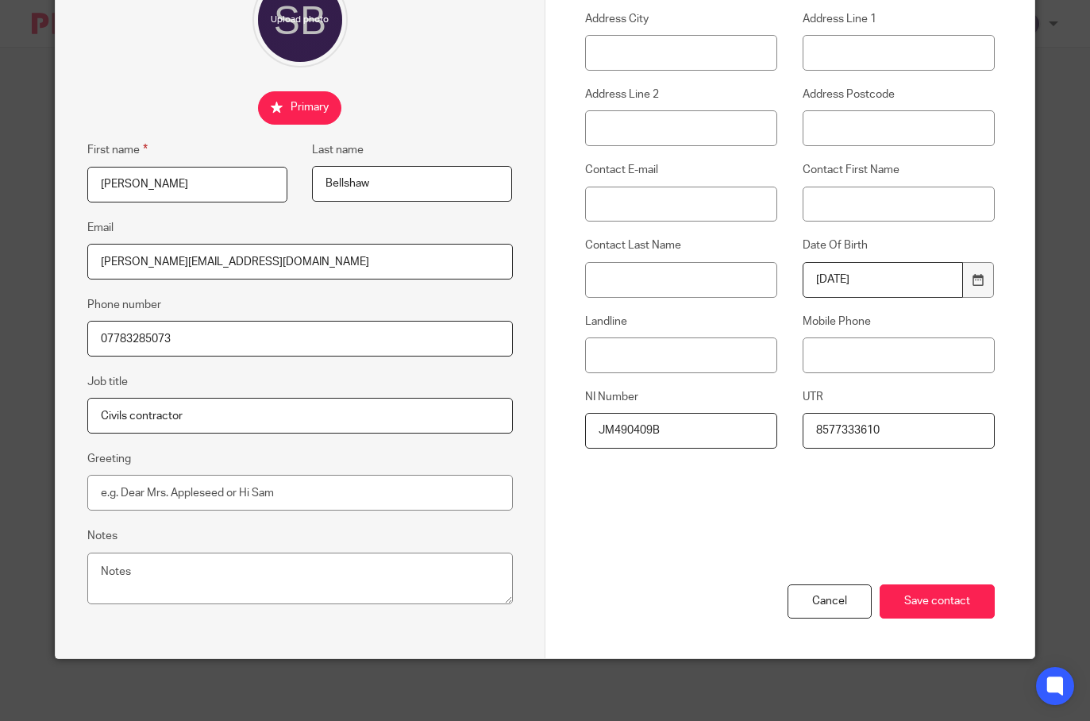
drag, startPoint x: 894, startPoint y: 429, endPoint x: 734, endPoint y: 435, distance: 159.6
click at [736, 435] on div "Address City Address Line 1 Address Line 2 Address Postcode Contact E-mail Cont…" at bounding box center [776, 237] width 435 height 453
paste input "2148215007"
type input "2148215007"
click at [952, 599] on input "Save contact" at bounding box center [936, 601] width 115 height 34
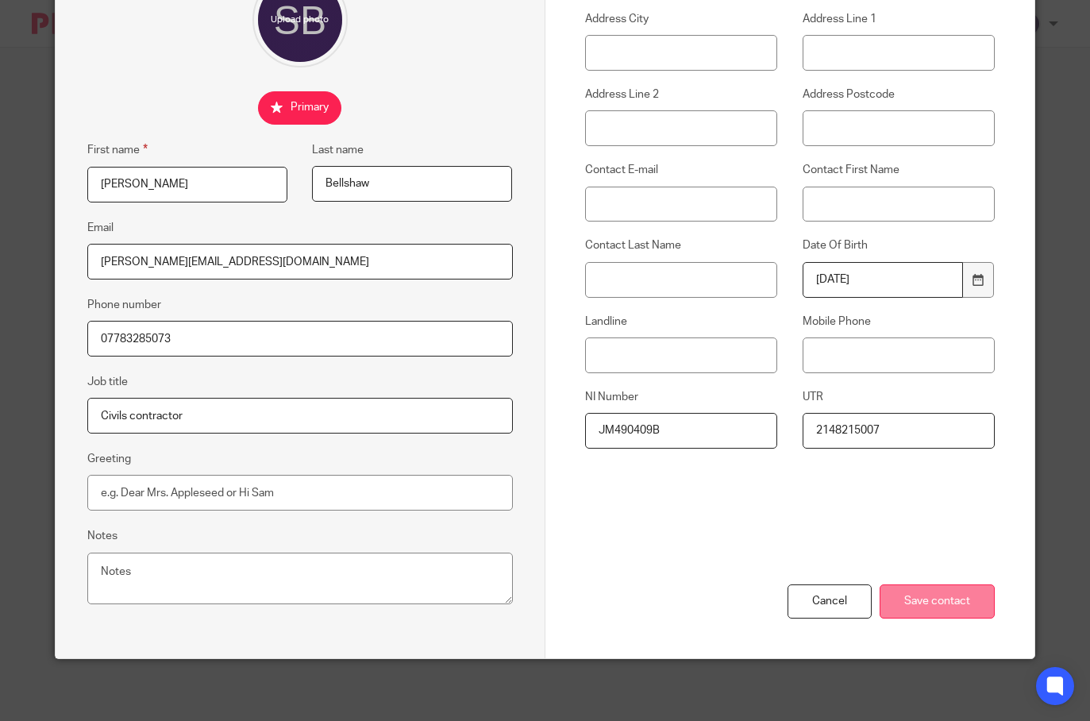
click at [961, 609] on input "Save contact" at bounding box center [936, 601] width 115 height 34
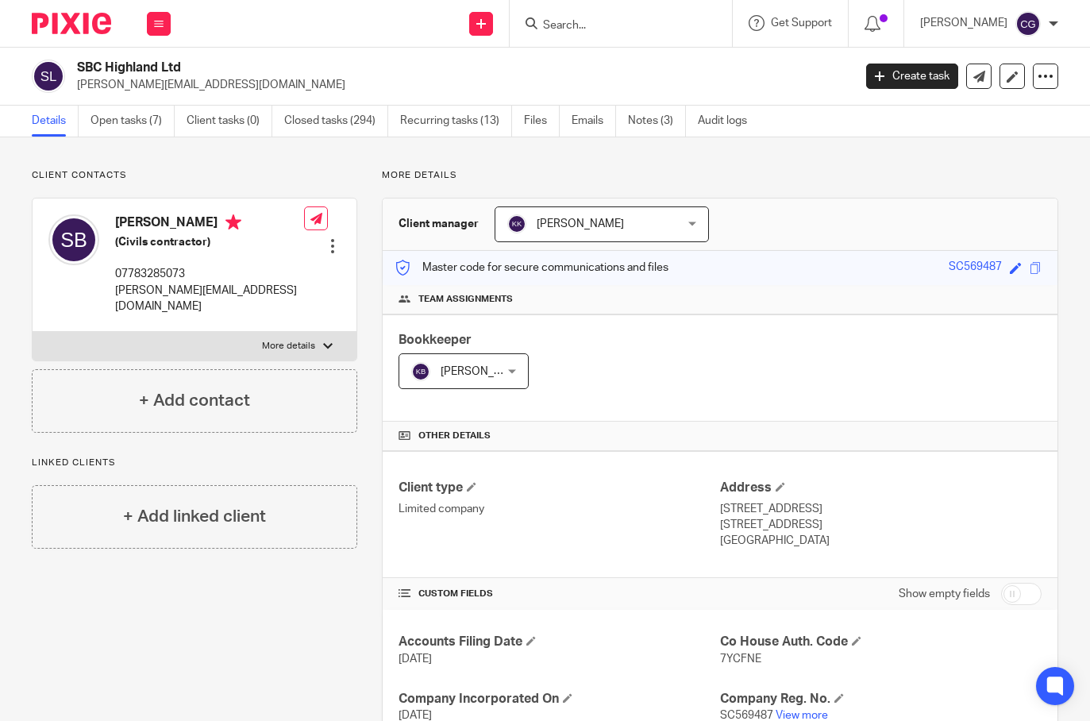
click at [289, 340] on p "More details" at bounding box center [288, 346] width 53 height 13
click at [33, 332] on input "More details" at bounding box center [32, 331] width 1 height 1
checkbox input "true"
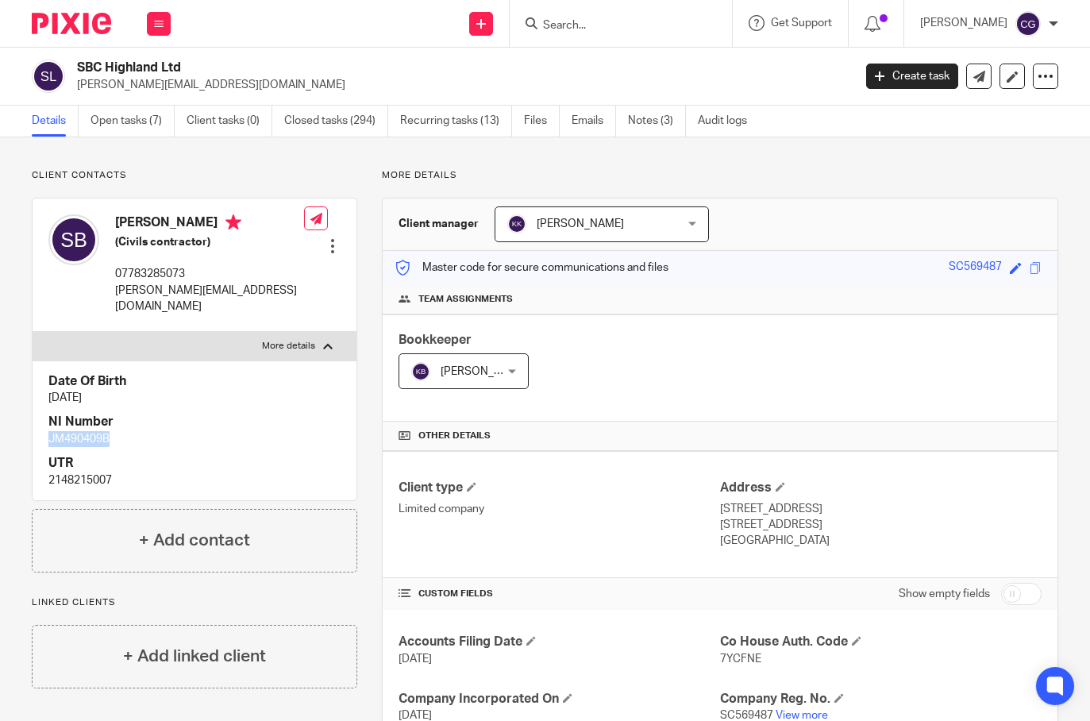
drag, startPoint x: 117, startPoint y: 421, endPoint x: 48, endPoint y: 425, distance: 69.1
click at [48, 431] on p "JM490409B" at bounding box center [194, 439] width 292 height 16
copy p "JM490409B"
click at [329, 238] on div at bounding box center [333, 246] width 16 height 16
click at [261, 259] on link "Edit contact" at bounding box center [258, 257] width 152 height 23
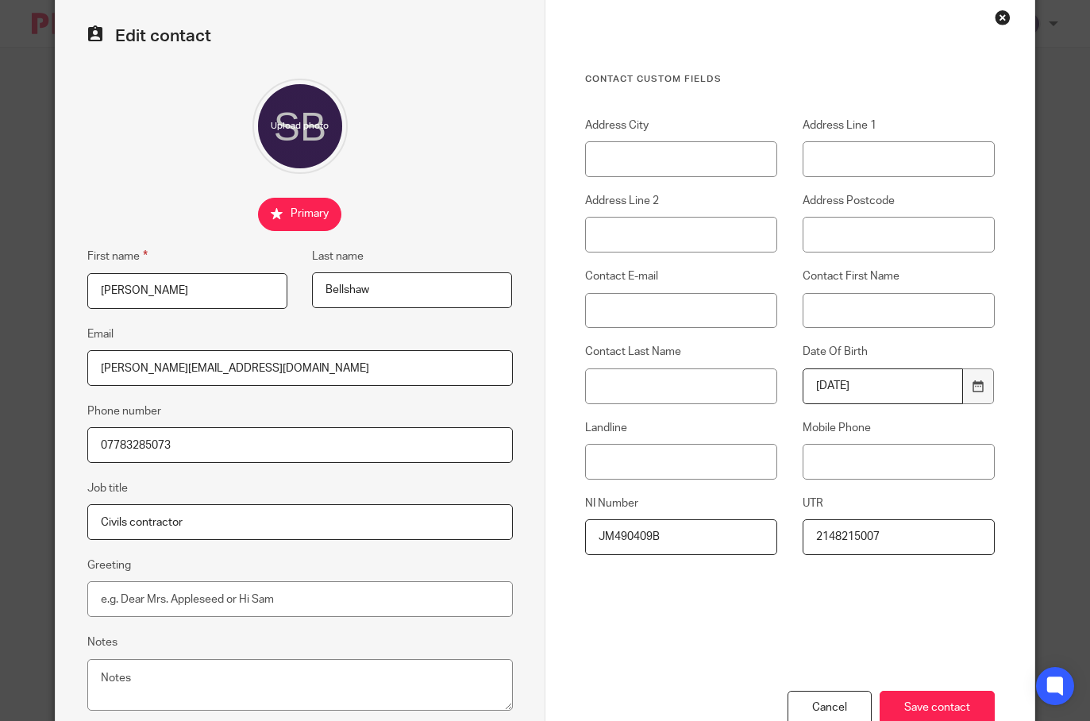
scroll to position [86, 0]
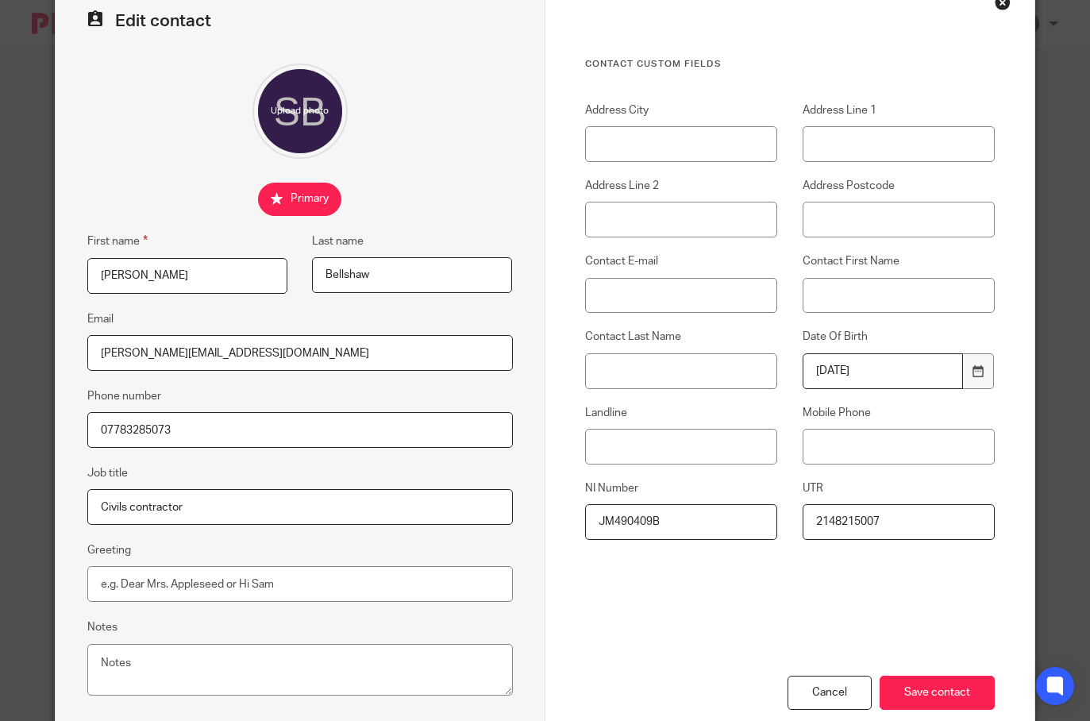
drag, startPoint x: 860, startPoint y: 525, endPoint x: 775, endPoint y: 525, distance: 84.9
click at [777, 525] on div "UTR 2148215007" at bounding box center [885, 510] width 217 height 60
paste input "8577333610"
type input "8577333610"
click at [937, 694] on input "Save contact" at bounding box center [936, 692] width 115 height 34
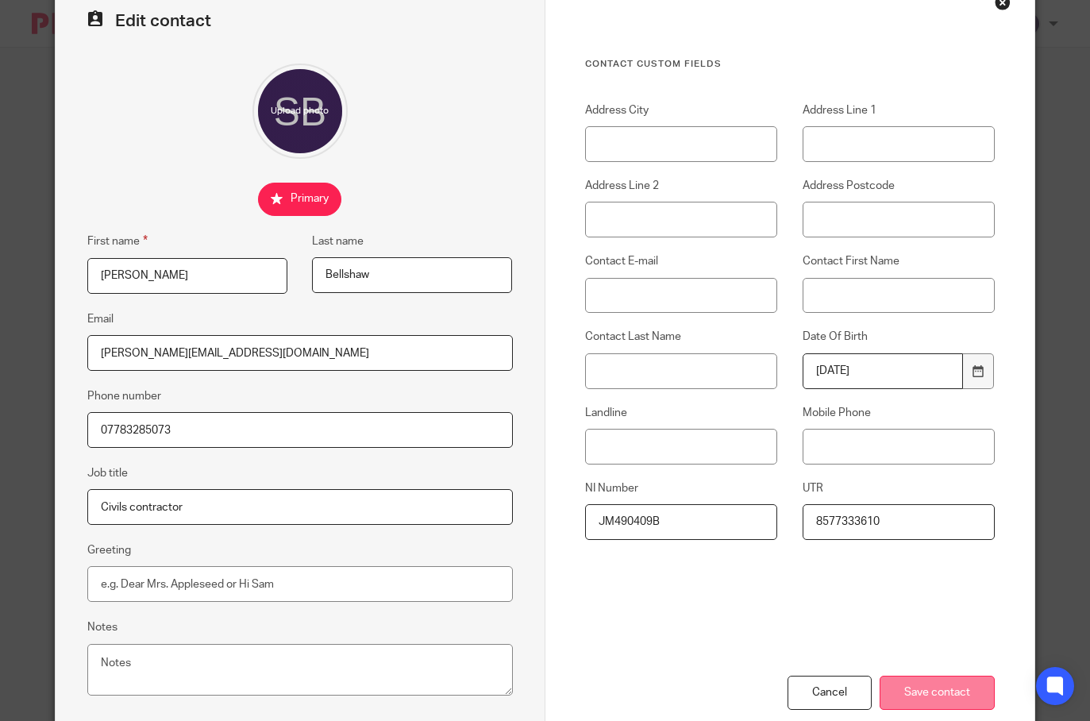
click at [914, 695] on input "Save contact" at bounding box center [936, 692] width 115 height 34
